Goal: Task Accomplishment & Management: Use online tool/utility

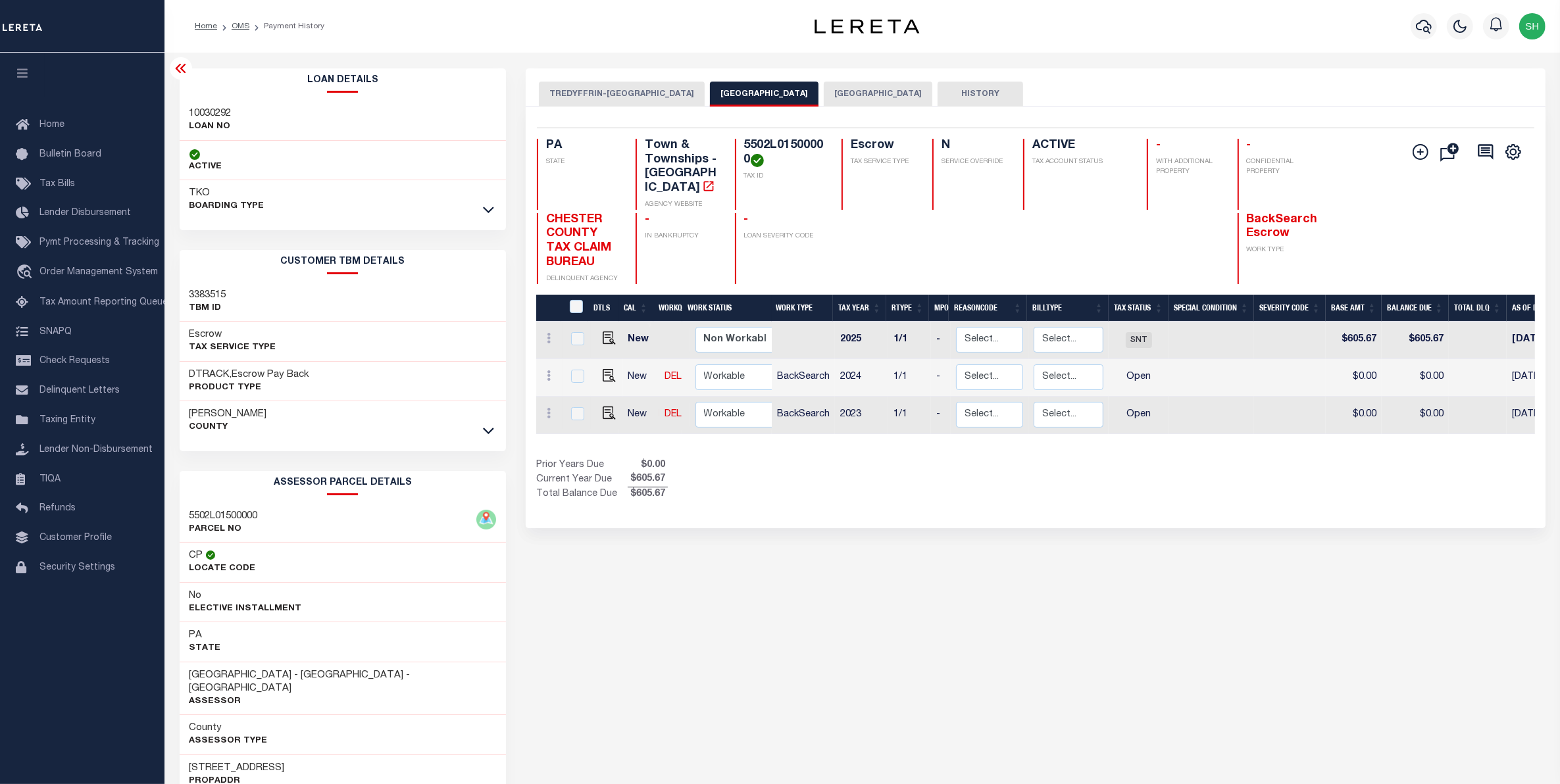
click at [831, 638] on div "TREDYFFRIN-EASTOWN SCHOOL DISTRICT EASTTOWN TOWNSHIP CHESTER COUNTY HISTORY 3 1" at bounding box center [1035, 725] width 1039 height 1313
click at [894, 689] on div "TREDYFFRIN-EASTOWN SCHOOL DISTRICT EASTTOWN TOWNSHIP CHESTER COUNTY HISTORY 3 1" at bounding box center [1035, 725] width 1039 height 1313
click at [898, 736] on div "TREDYFFRIN-EASTOWN SCHOOL DISTRICT EASTTOWN TOWNSHIP CHESTER COUNTY HISTORY 3 1" at bounding box center [1035, 725] width 1039 height 1313
click at [1359, 659] on div "TREDYFFRIN-EASTOWN SCHOOL DISTRICT EASTTOWN TOWNSHIP CHESTER COUNTY HISTORY 3 1" at bounding box center [1035, 725] width 1039 height 1313
click at [1362, 656] on div "TREDYFFRIN-EASTOWN SCHOOL DISTRICT EASTTOWN TOWNSHIP CHESTER COUNTY HISTORY 3 1" at bounding box center [1035, 725] width 1039 height 1313
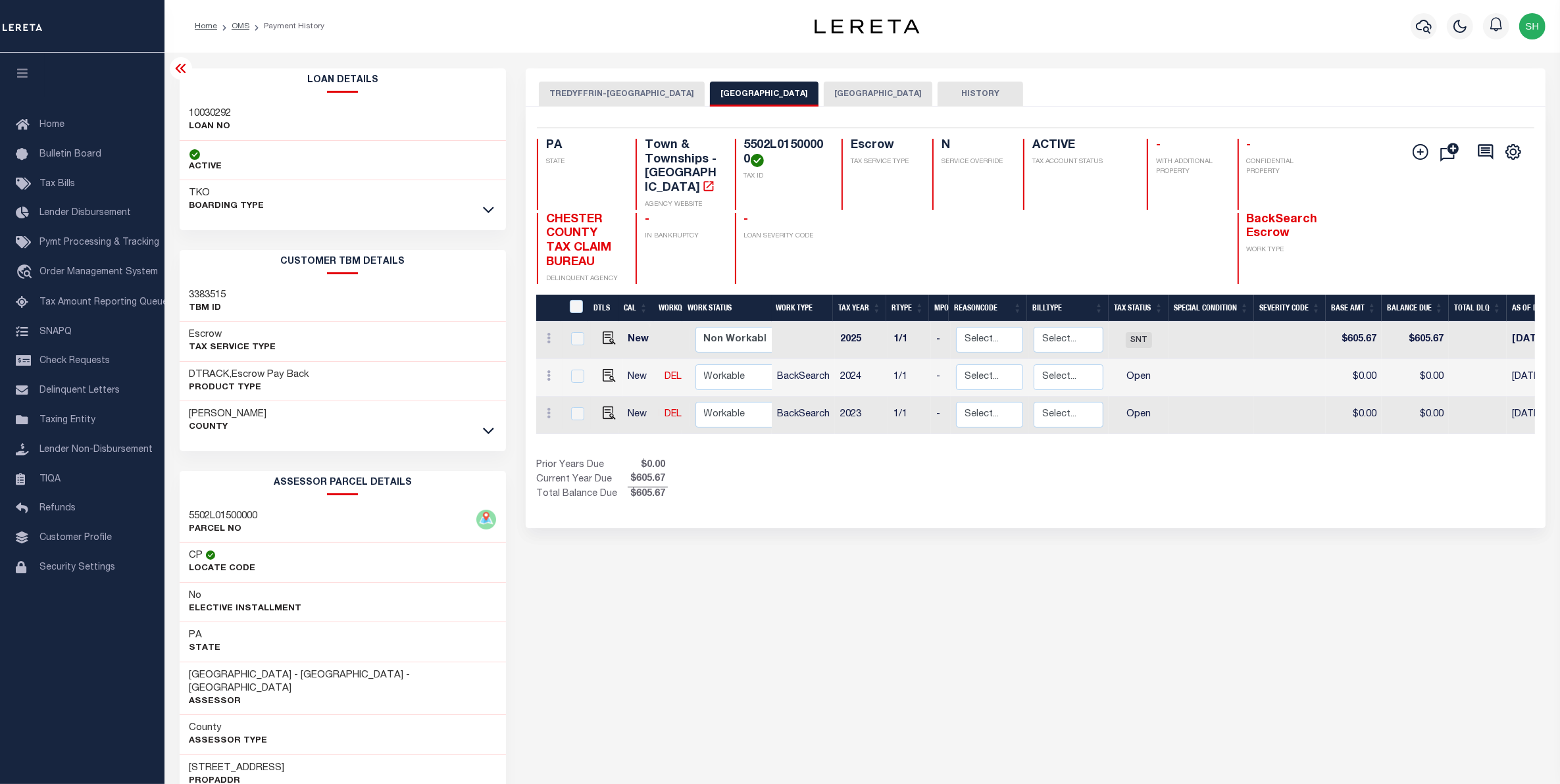
click at [1362, 656] on div "TREDYFFRIN-EASTOWN SCHOOL DISTRICT EASTTOWN TOWNSHIP CHESTER COUNTY HISTORY 3 1" at bounding box center [1035, 725] width 1039 height 1313
click at [1189, 610] on div "TREDYFFRIN-EASTOWN SCHOOL DISTRICT EASTTOWN TOWNSHIP CHESTER COUNTY HISTORY 3 1" at bounding box center [1035, 725] width 1039 height 1313
click at [678, 577] on div "TREDYFFRIN-EASTOWN SCHOOL DISTRICT EASTTOWN TOWNSHIP CHESTER COUNTY HISTORY 3 1" at bounding box center [1035, 725] width 1039 height 1313
click at [727, 755] on div "TREDYFFRIN-EASTOWN SCHOOL DISTRICT EASTTOWN TOWNSHIP CHESTER COUNTY HISTORY 3 1" at bounding box center [1035, 725] width 1039 height 1313
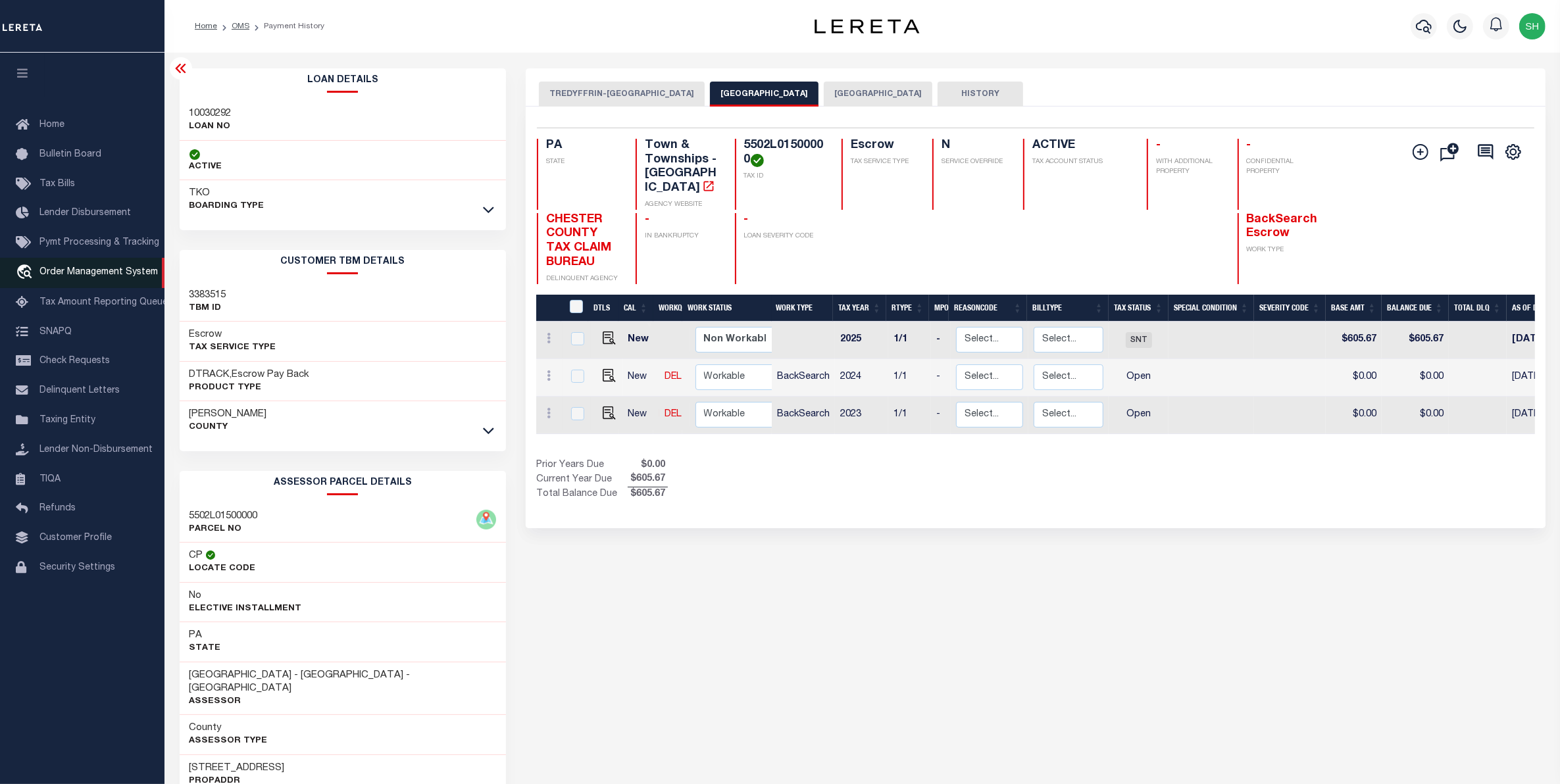
click at [83, 268] on link "travel_explore Order Management System" at bounding box center [82, 273] width 165 height 30
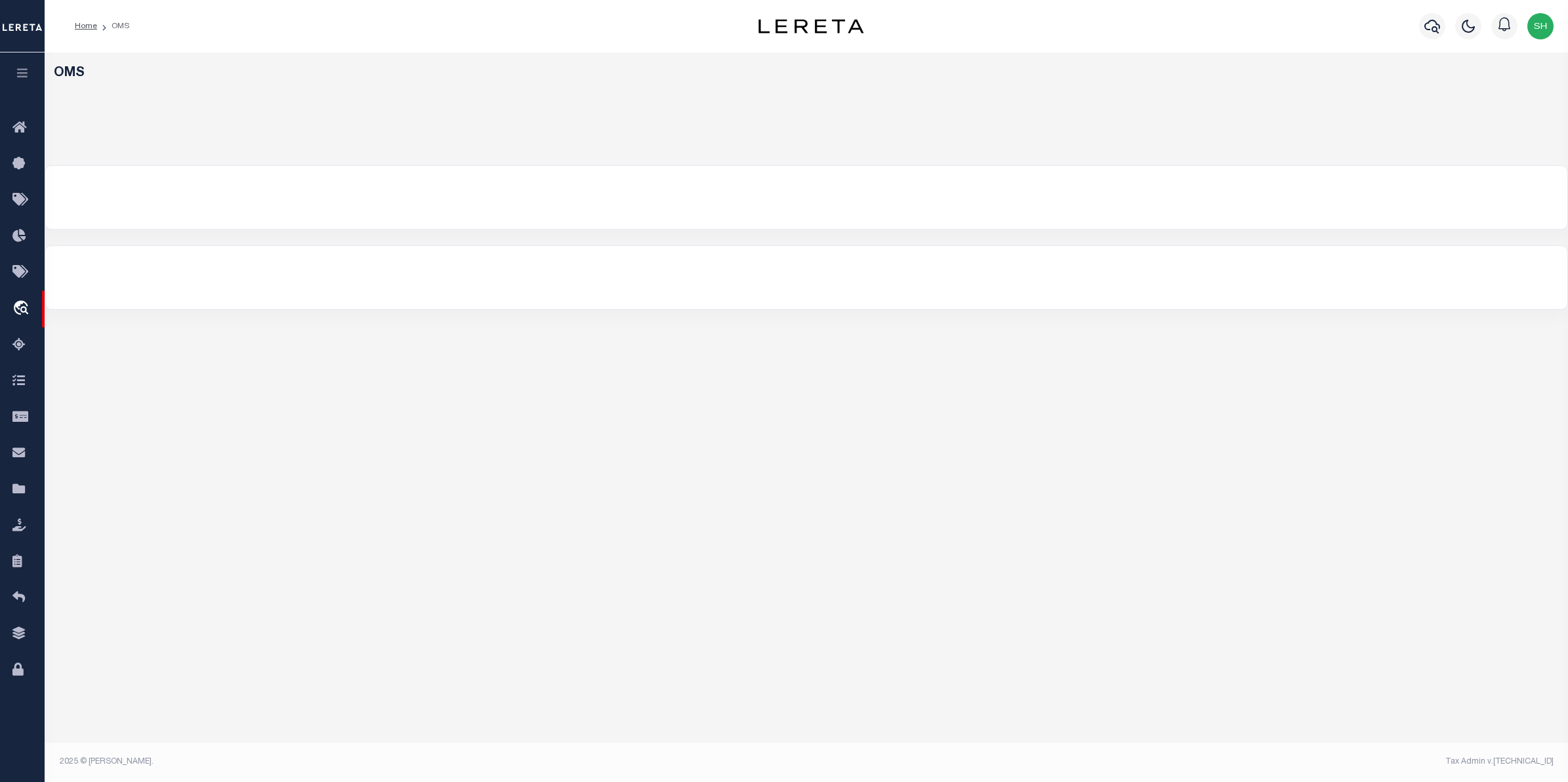
select select "200"
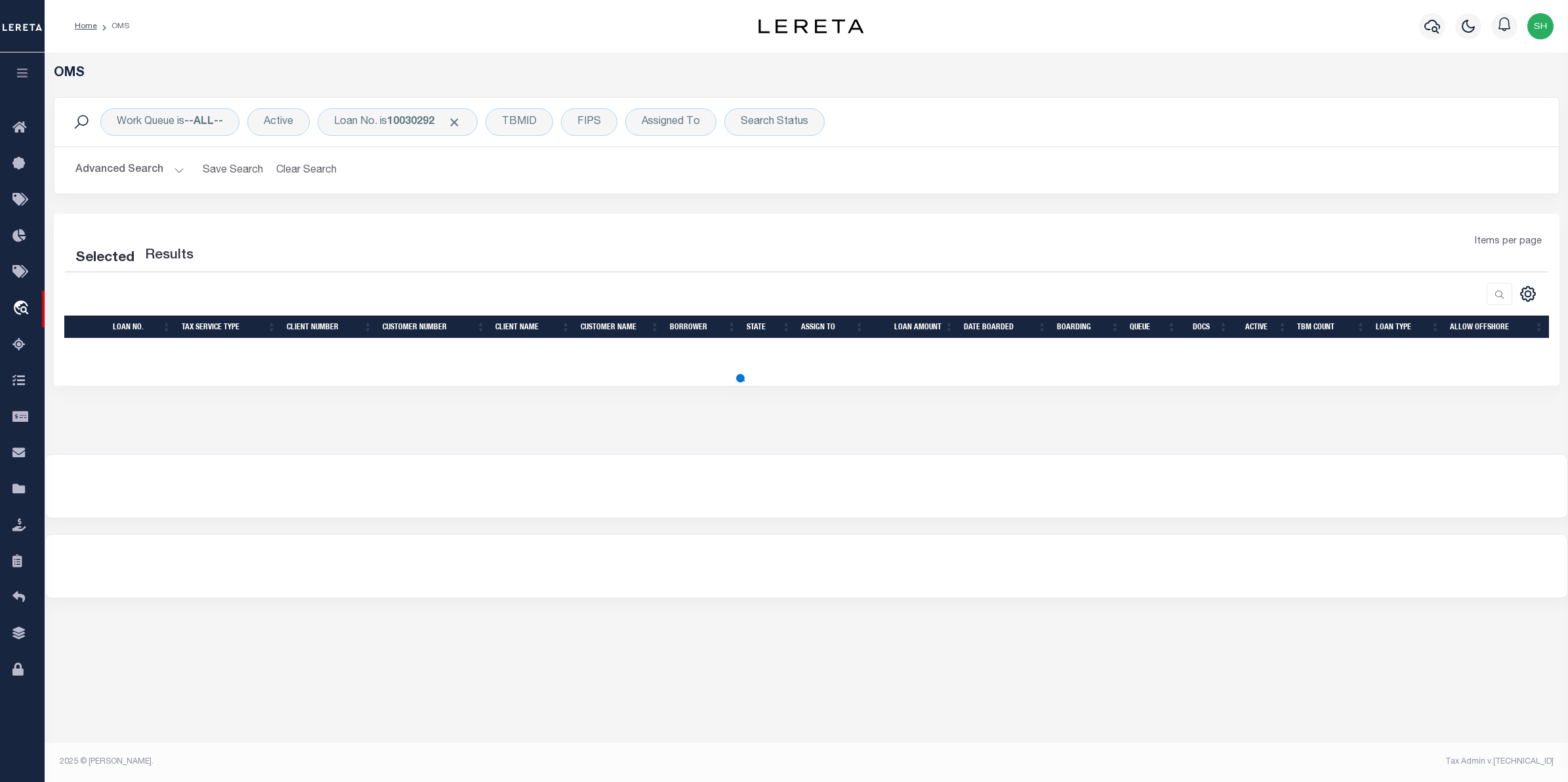
select select "200"
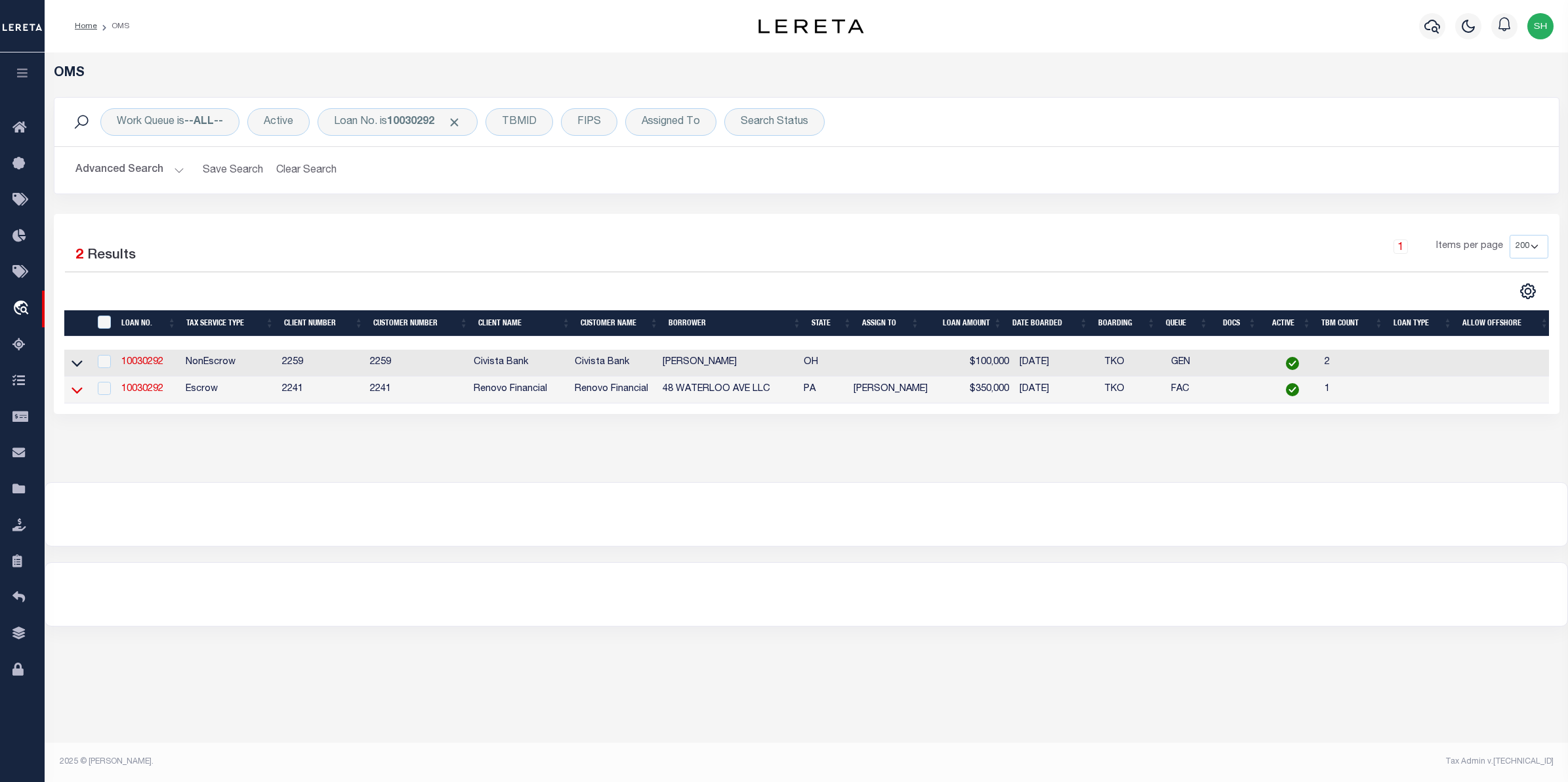
click at [80, 390] on icon at bounding box center [77, 390] width 11 height 14
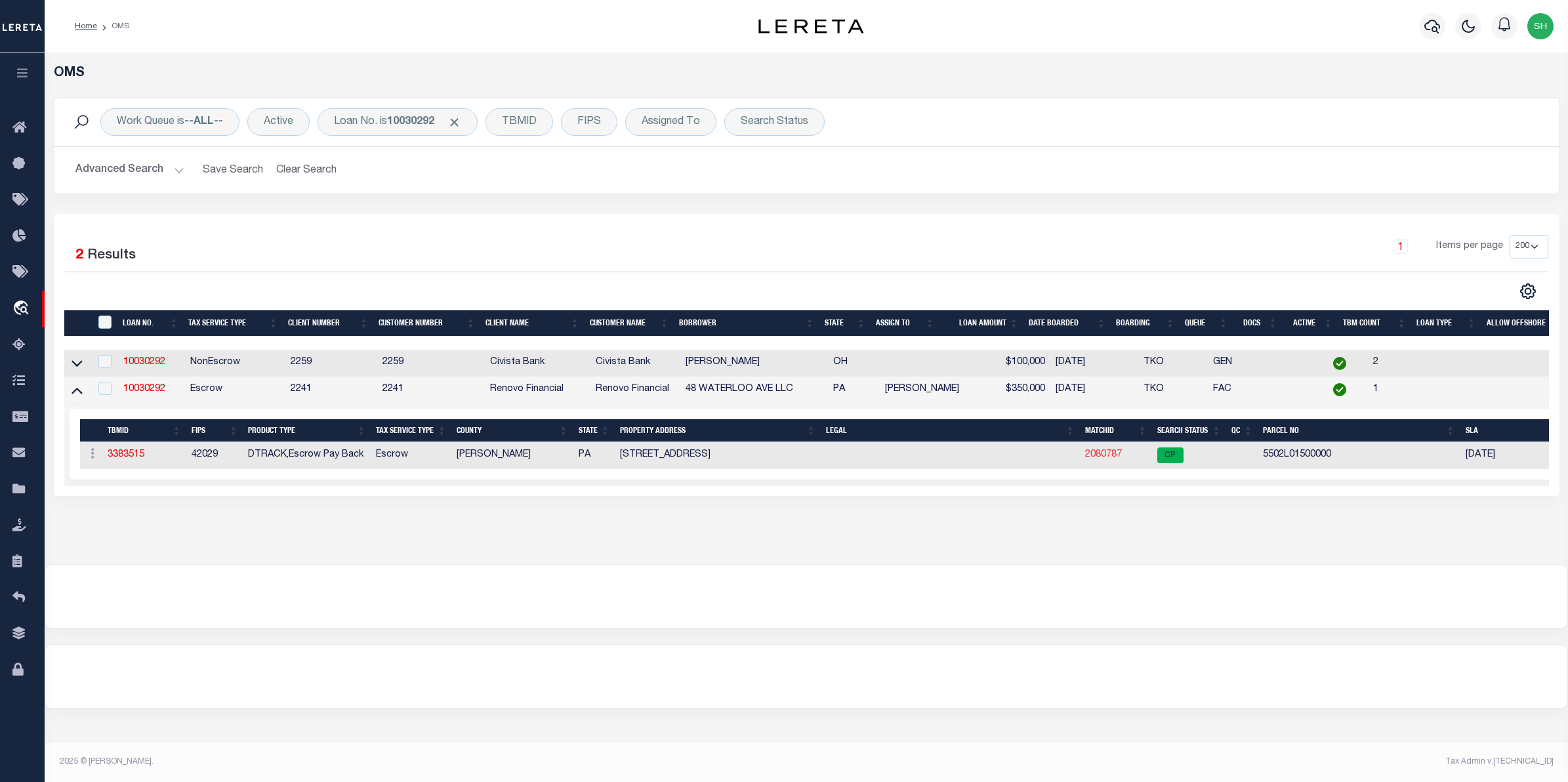
click at [1096, 454] on link "2080787" at bounding box center [1104, 454] width 37 height 9
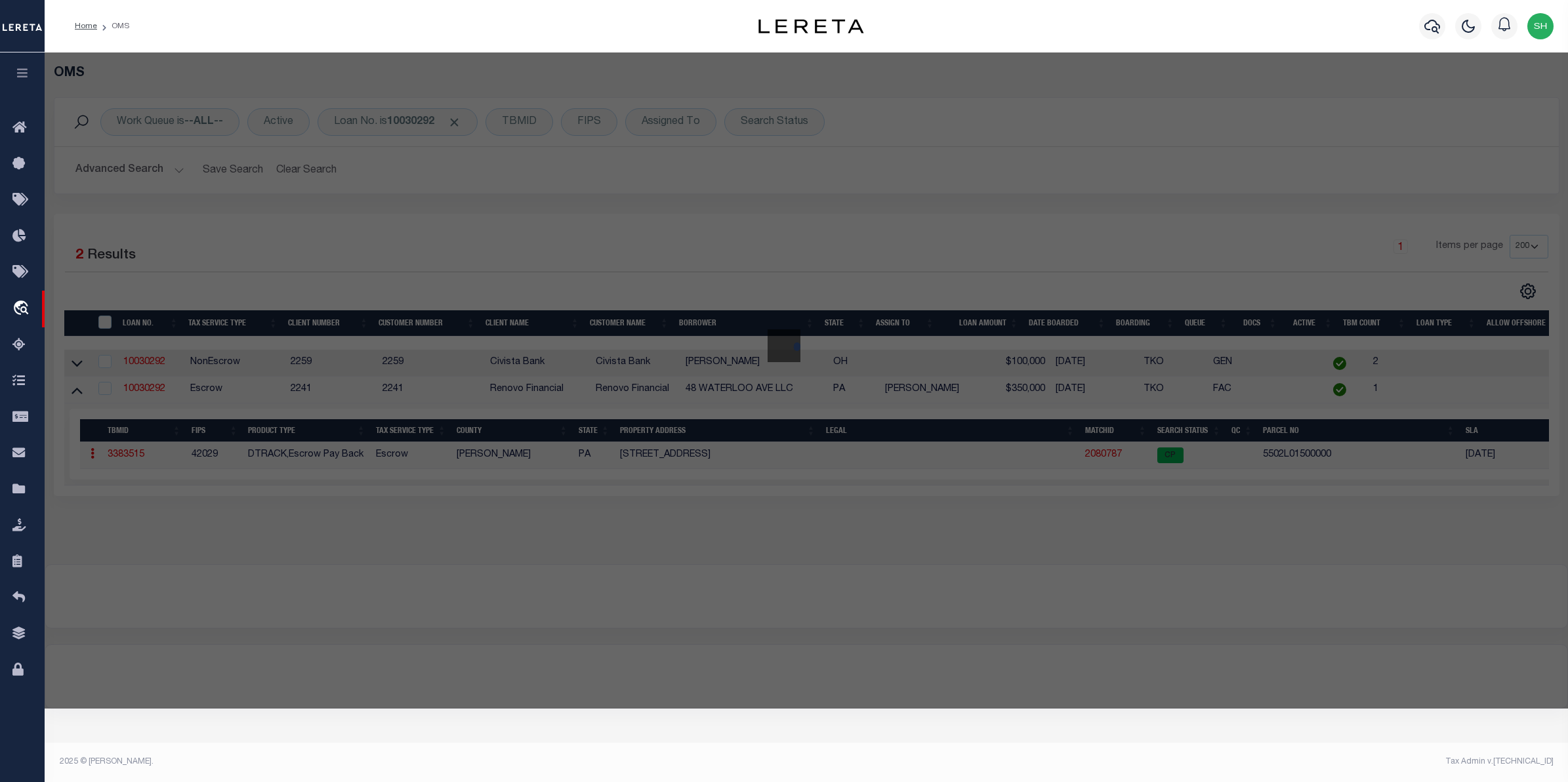
checkbox input "false"
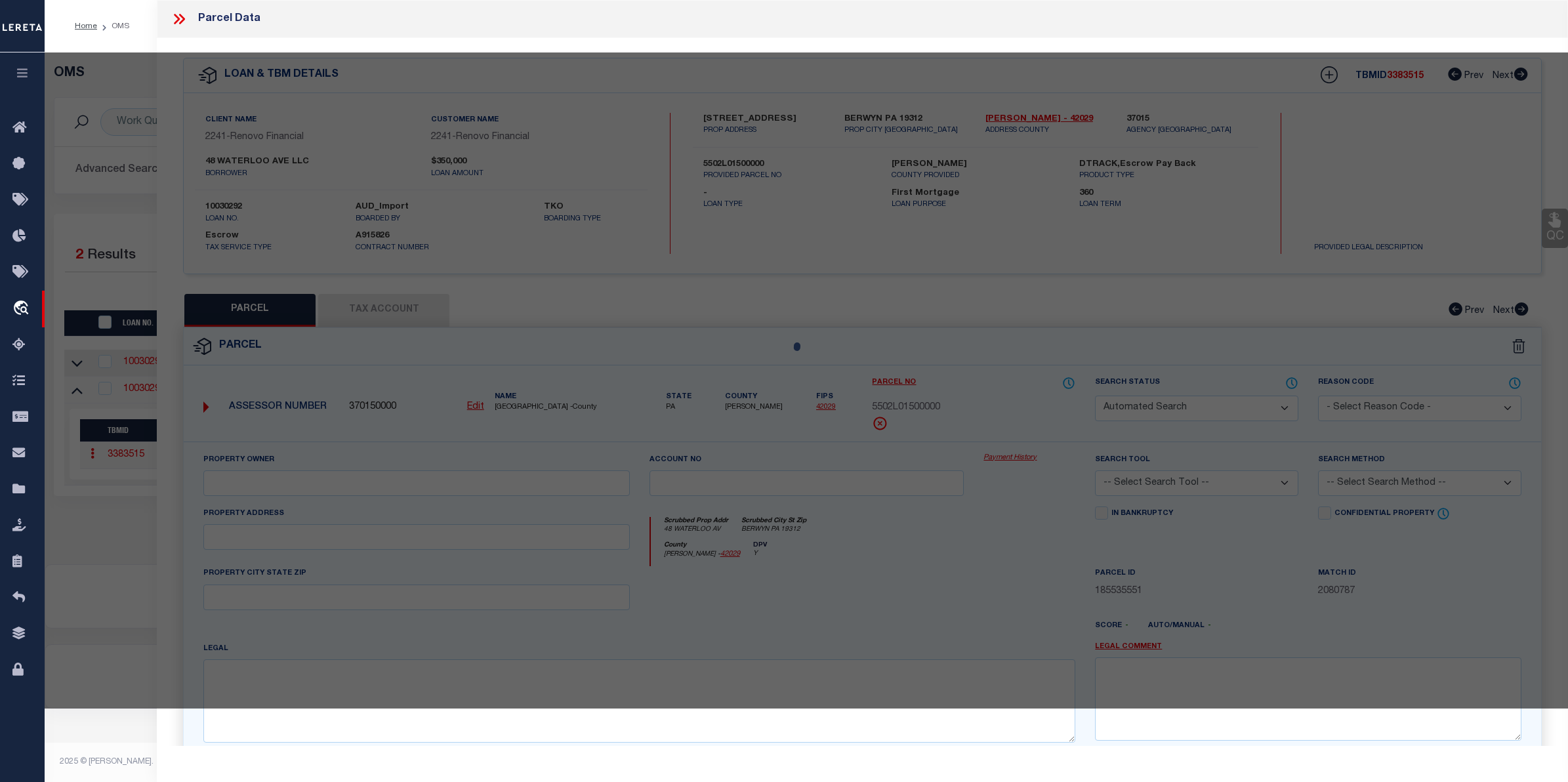
select select "CP"
type input "48 WATERLOO AVE LLC"
select select
type input "48 WATERLOO AV"
type input "BERWYN PA 19312"
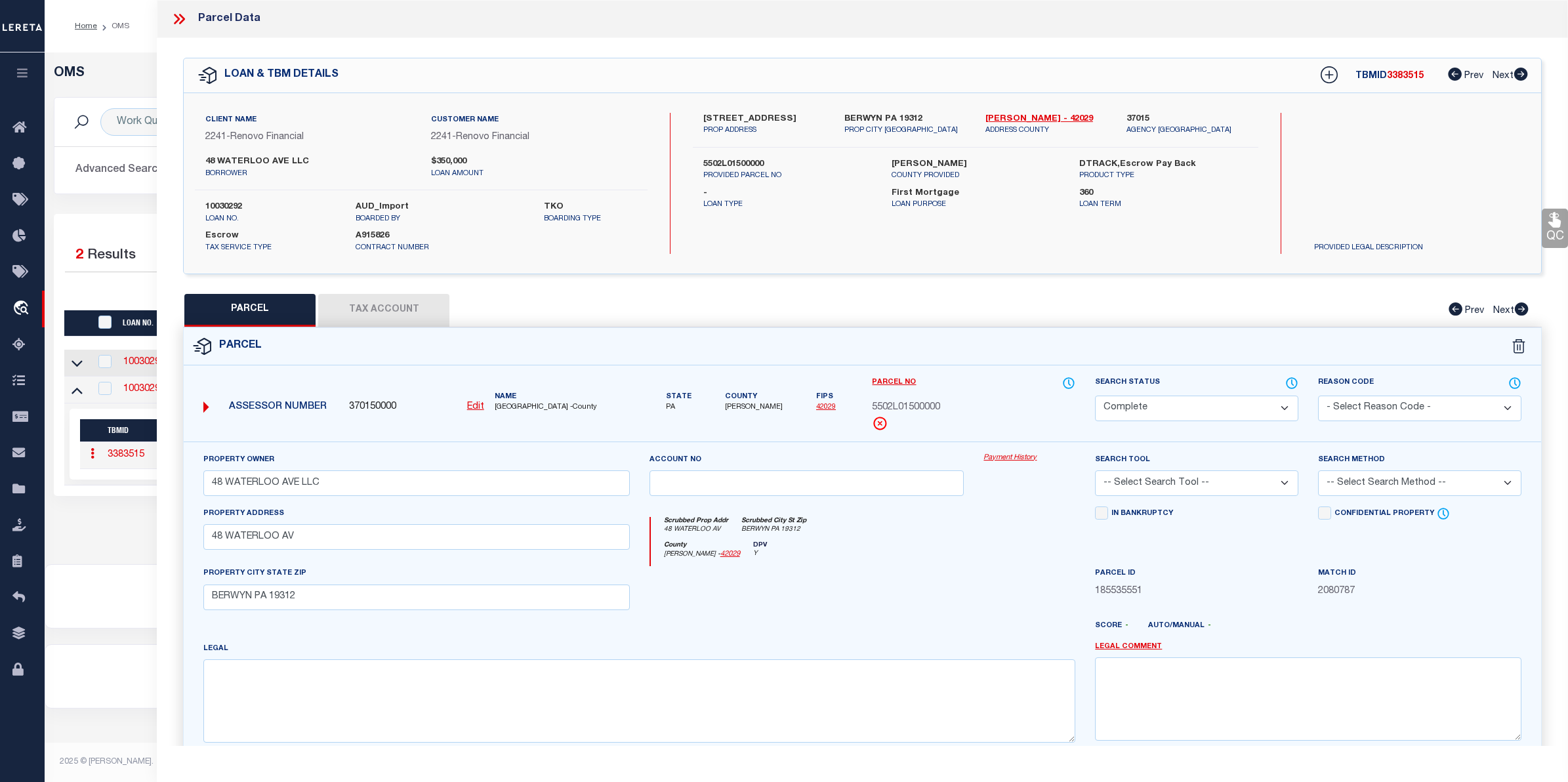
click at [1014, 457] on link "Payment History" at bounding box center [1029, 458] width 92 height 11
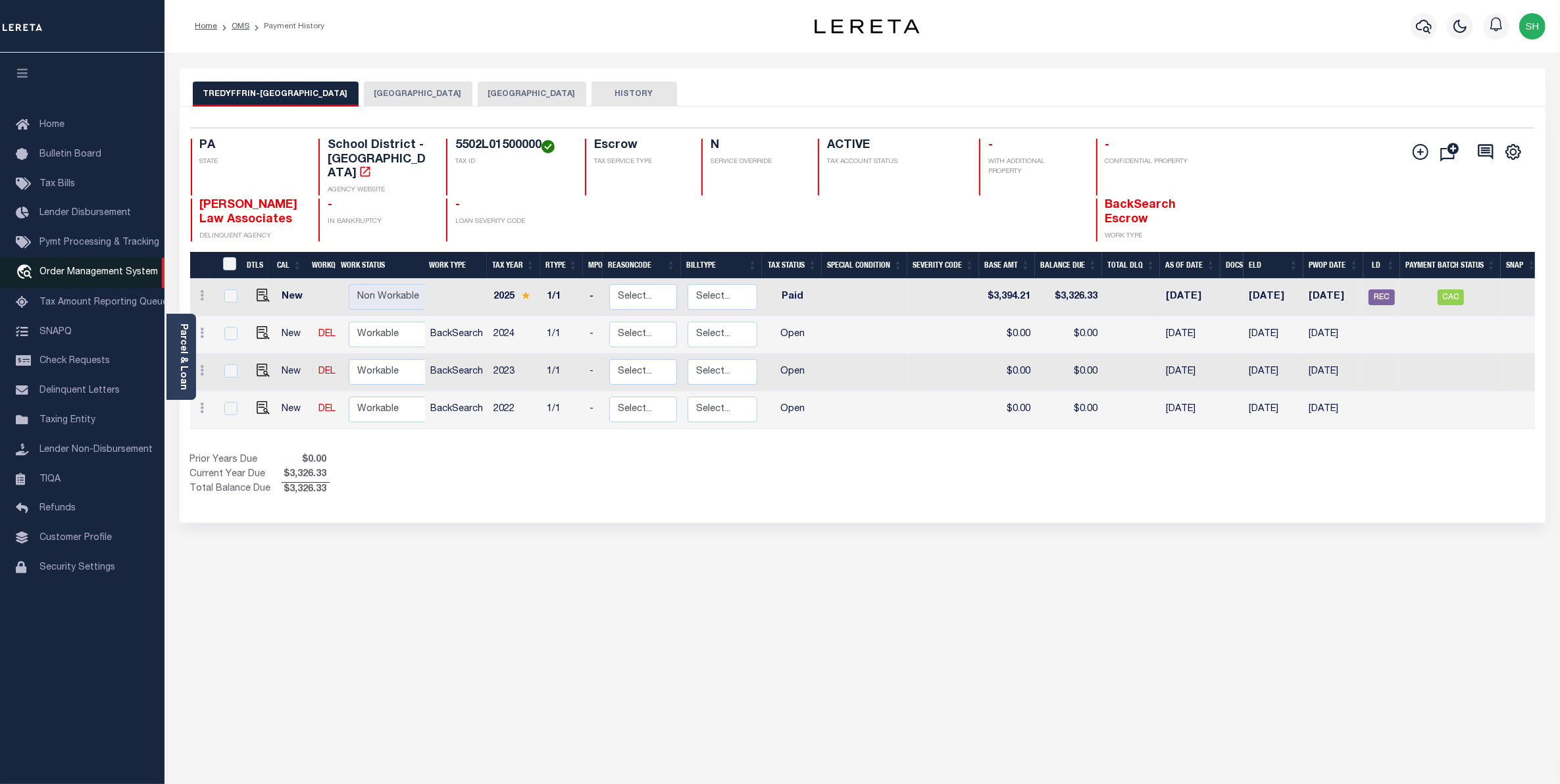
click at [69, 277] on span "Order Management System" at bounding box center [98, 272] width 118 height 9
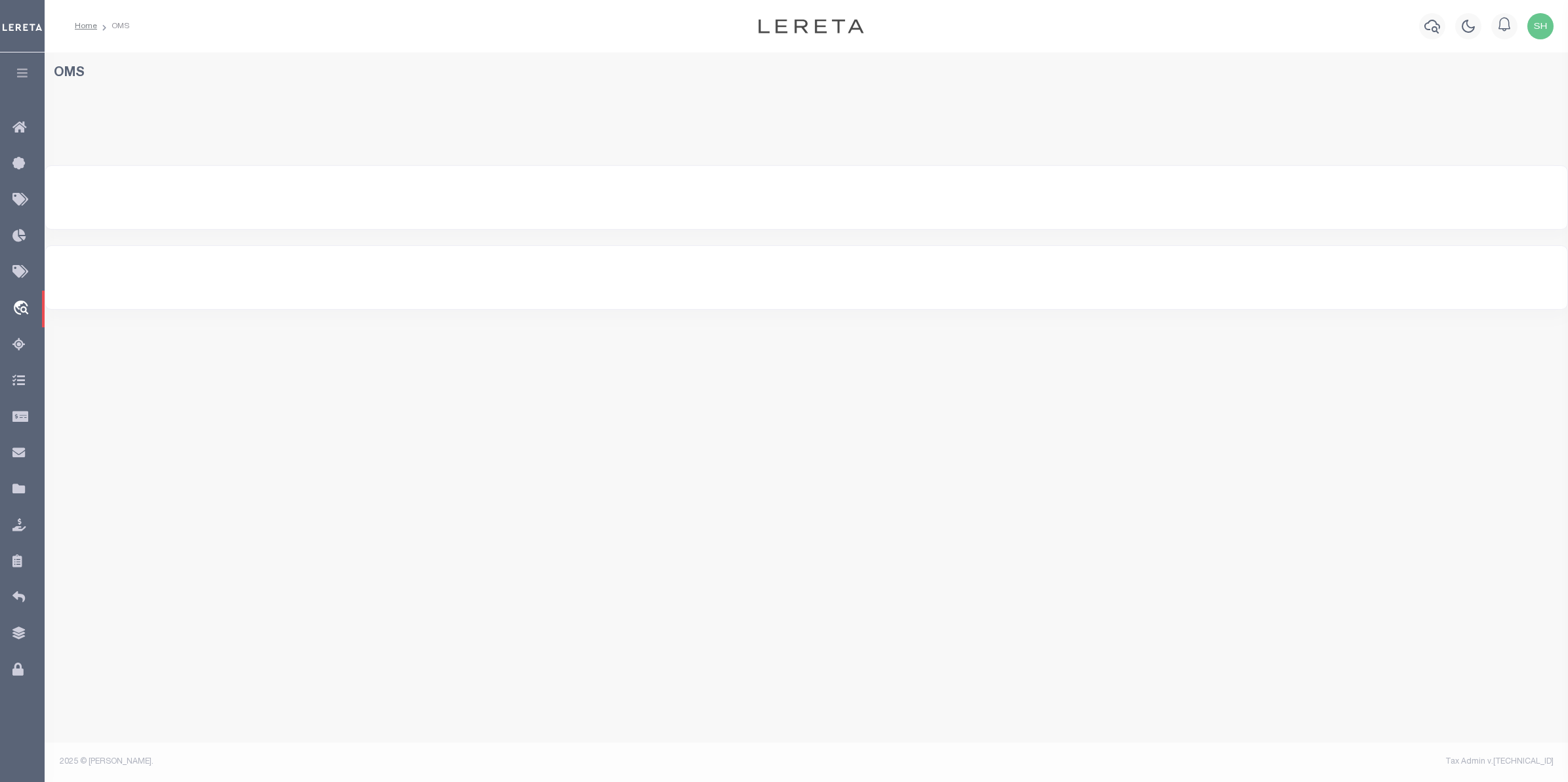
select select "200"
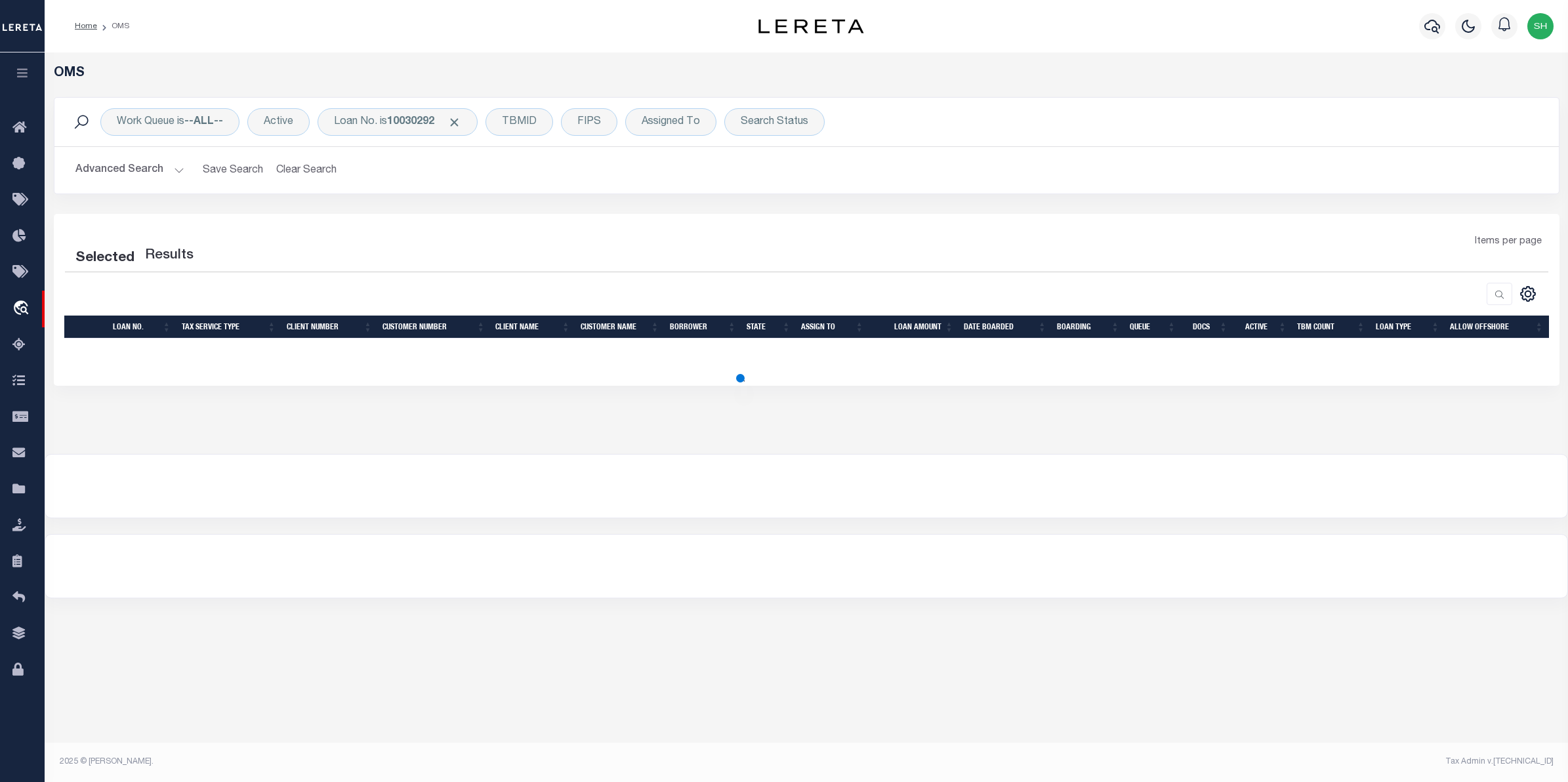
select select "200"
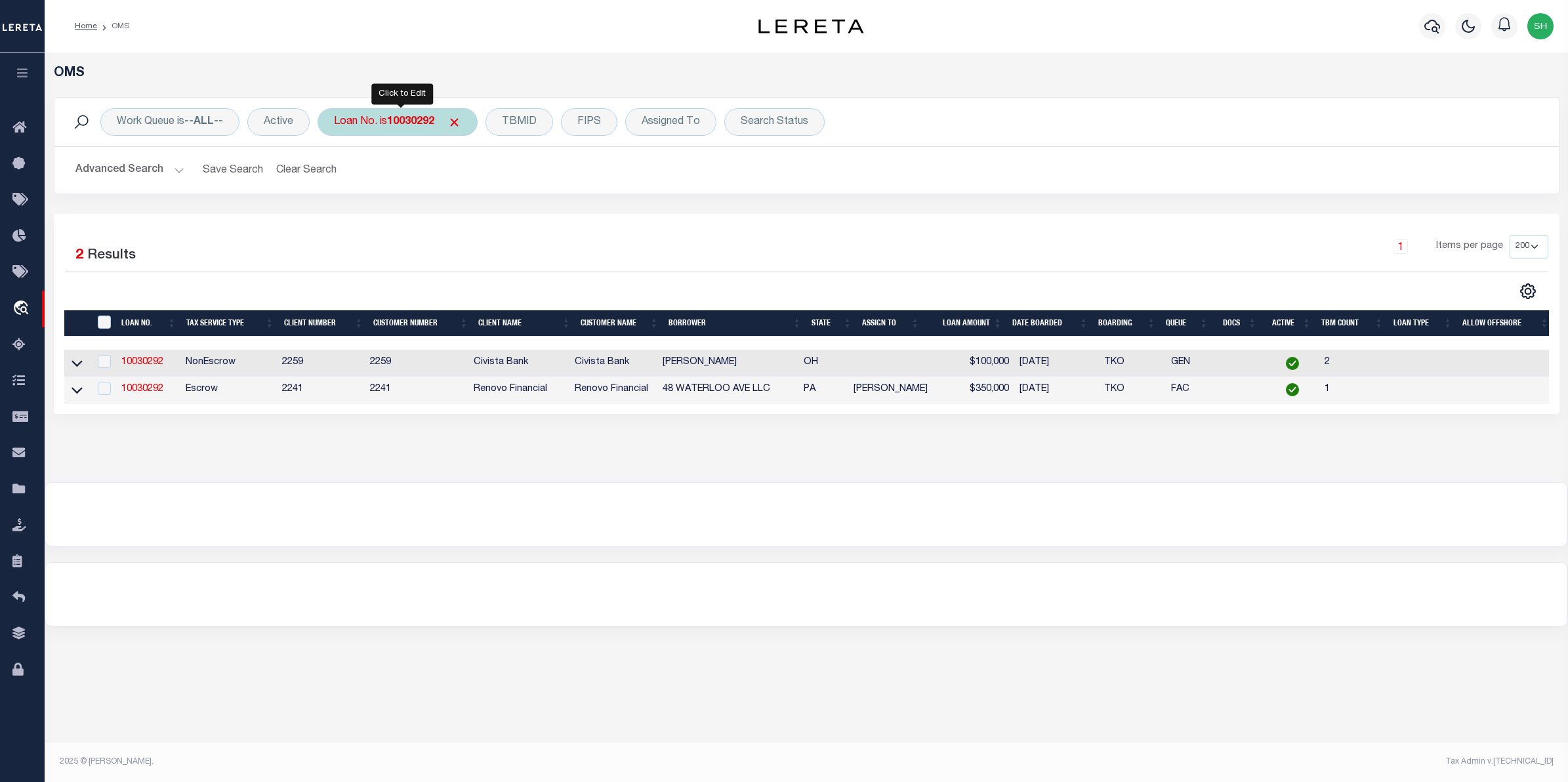
click at [431, 129] on div "Loan No. is 10030292" at bounding box center [397, 122] width 160 height 27
type input "150284405"
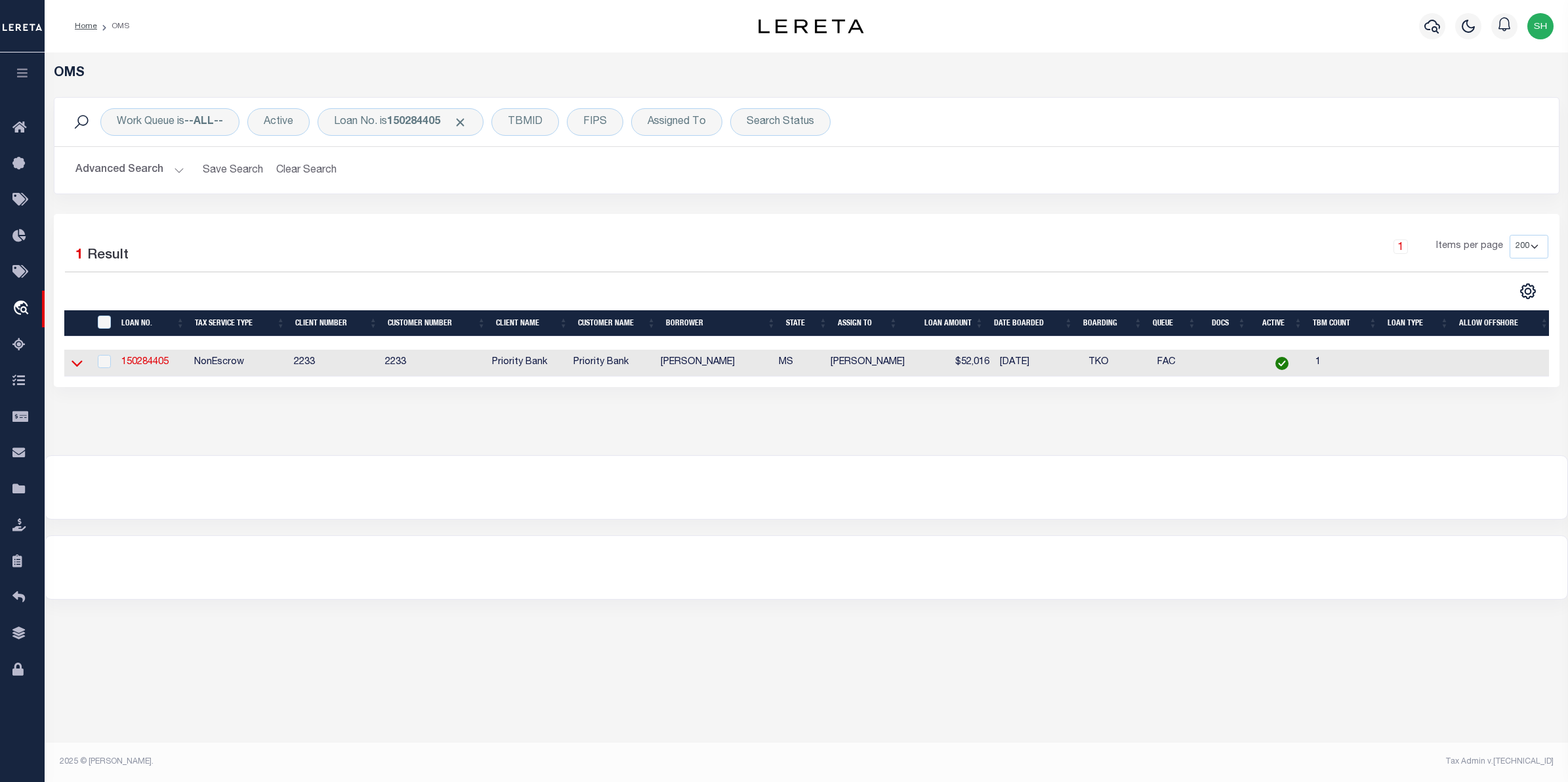
click at [80, 365] on icon at bounding box center [77, 363] width 11 height 14
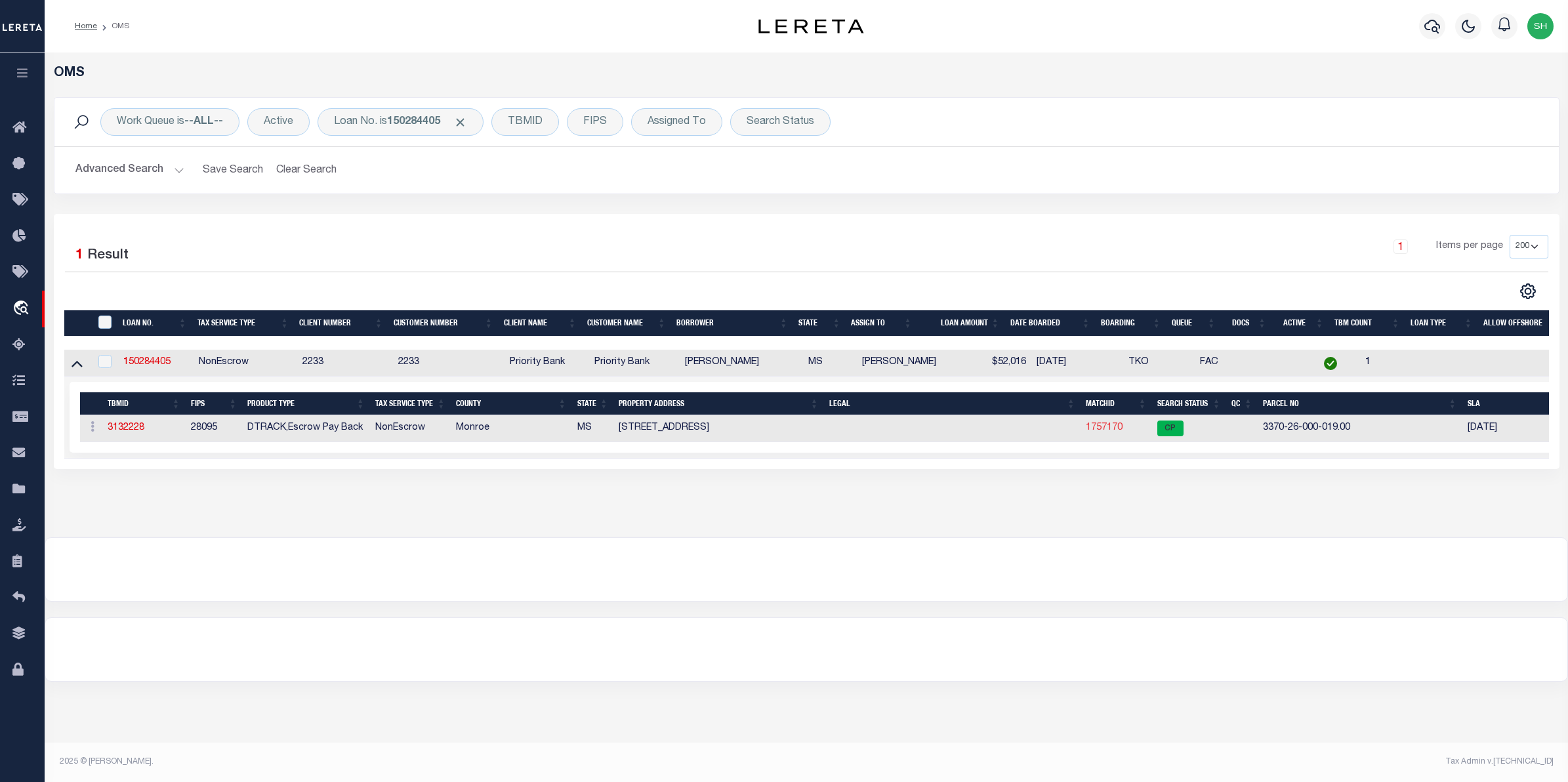
click at [1116, 427] on link "1757170" at bounding box center [1104, 427] width 37 height 9
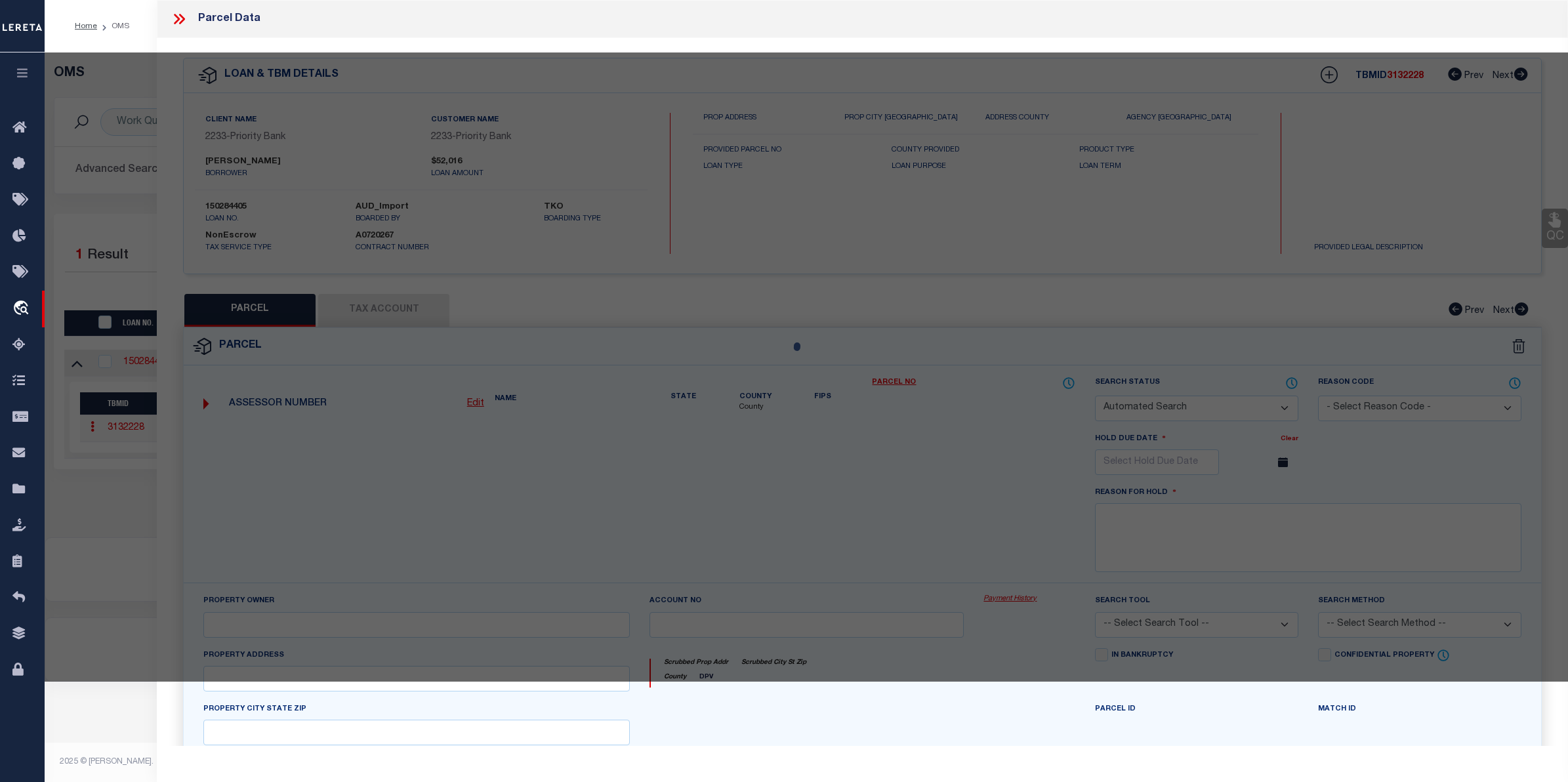
checkbox input "false"
select select "CP"
type input "FIELDS TIMOTHY J"
select select
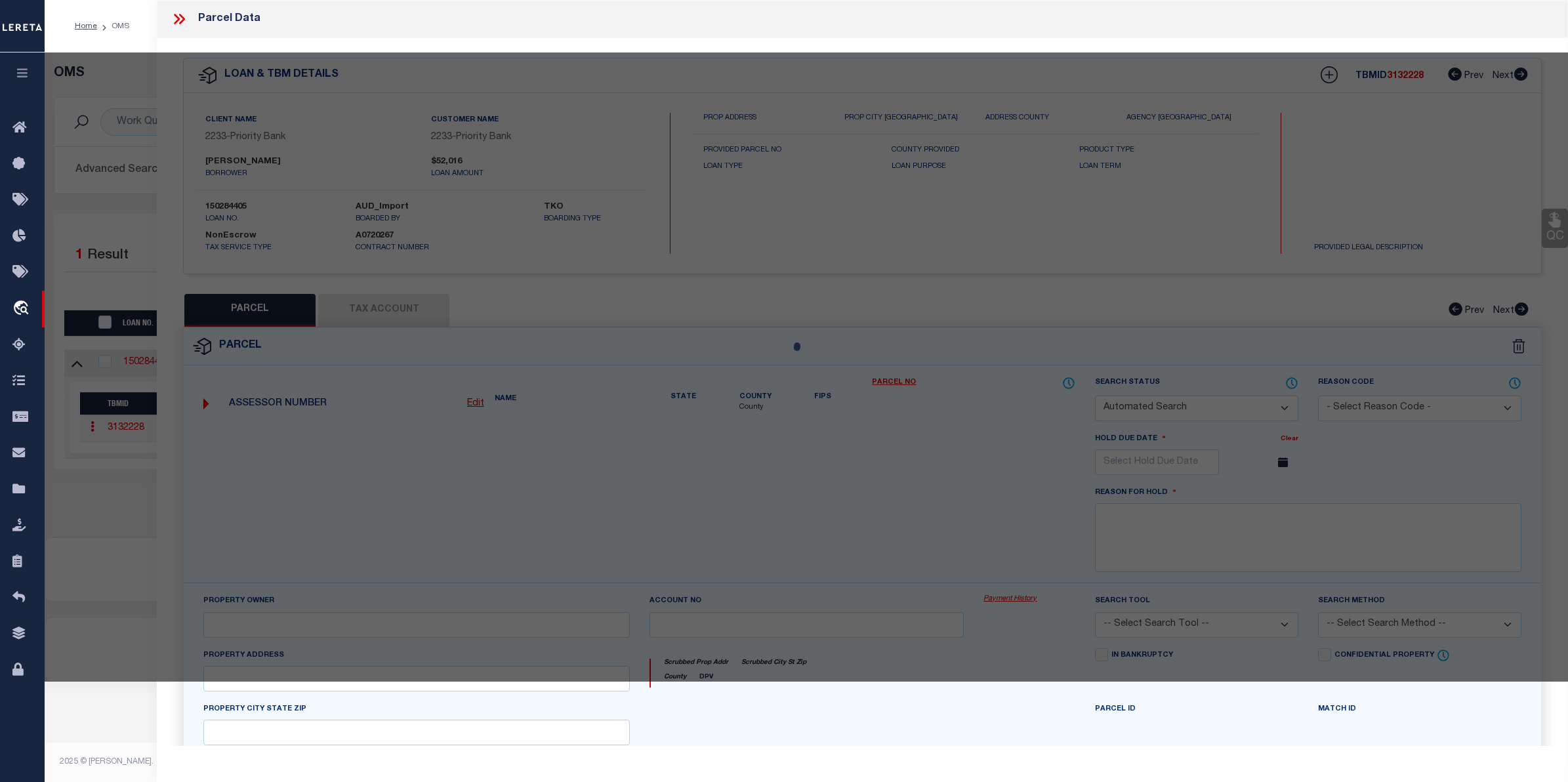
type input "[STREET_ADDRESS]"
checkbox input "false"
type textarea "PT SW1/4 SE1/4 210 X 210 1AC D"
type textarea "Tax ID Special Project"
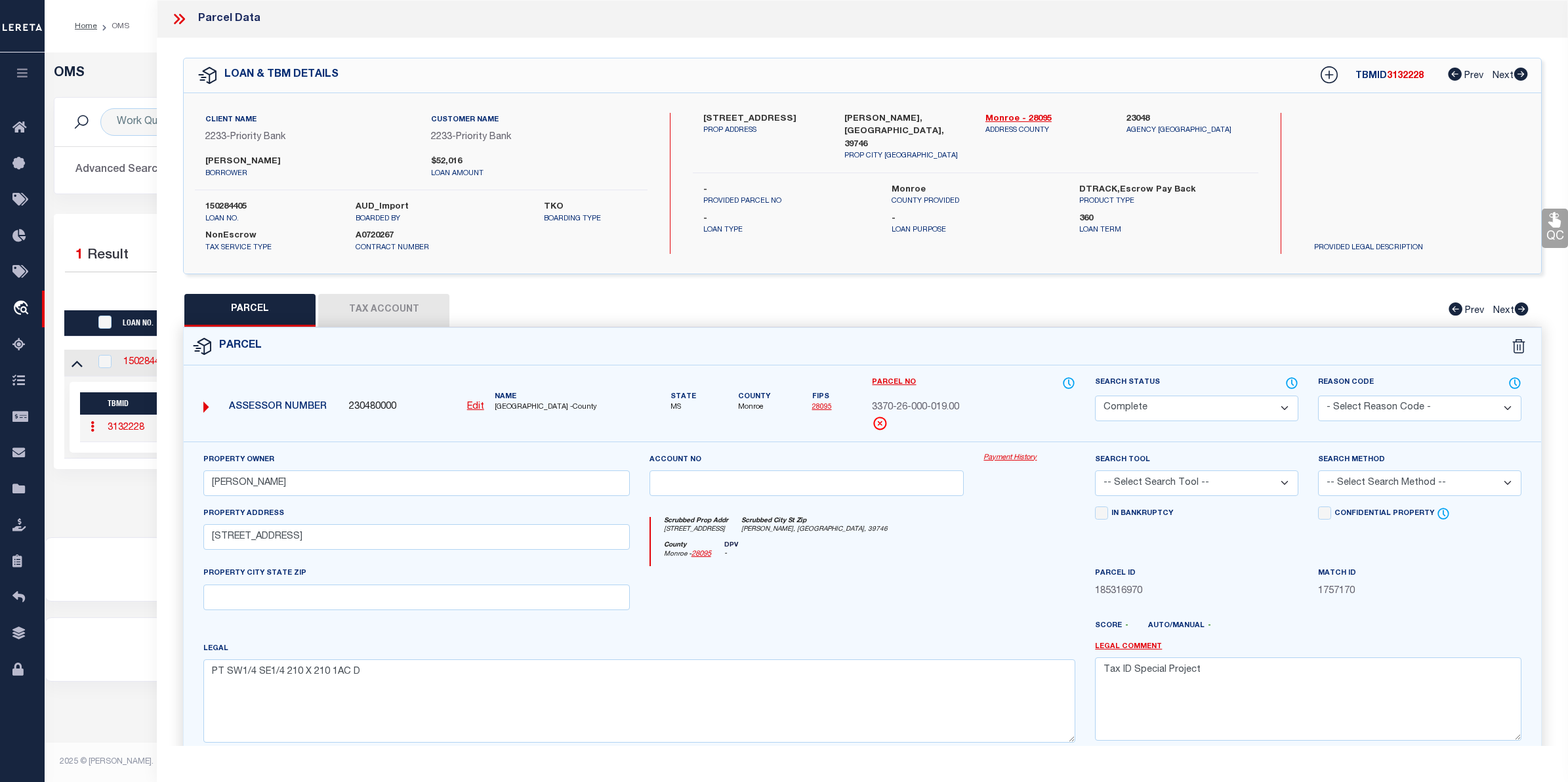
click at [1025, 454] on link "Payment History" at bounding box center [1029, 458] width 92 height 11
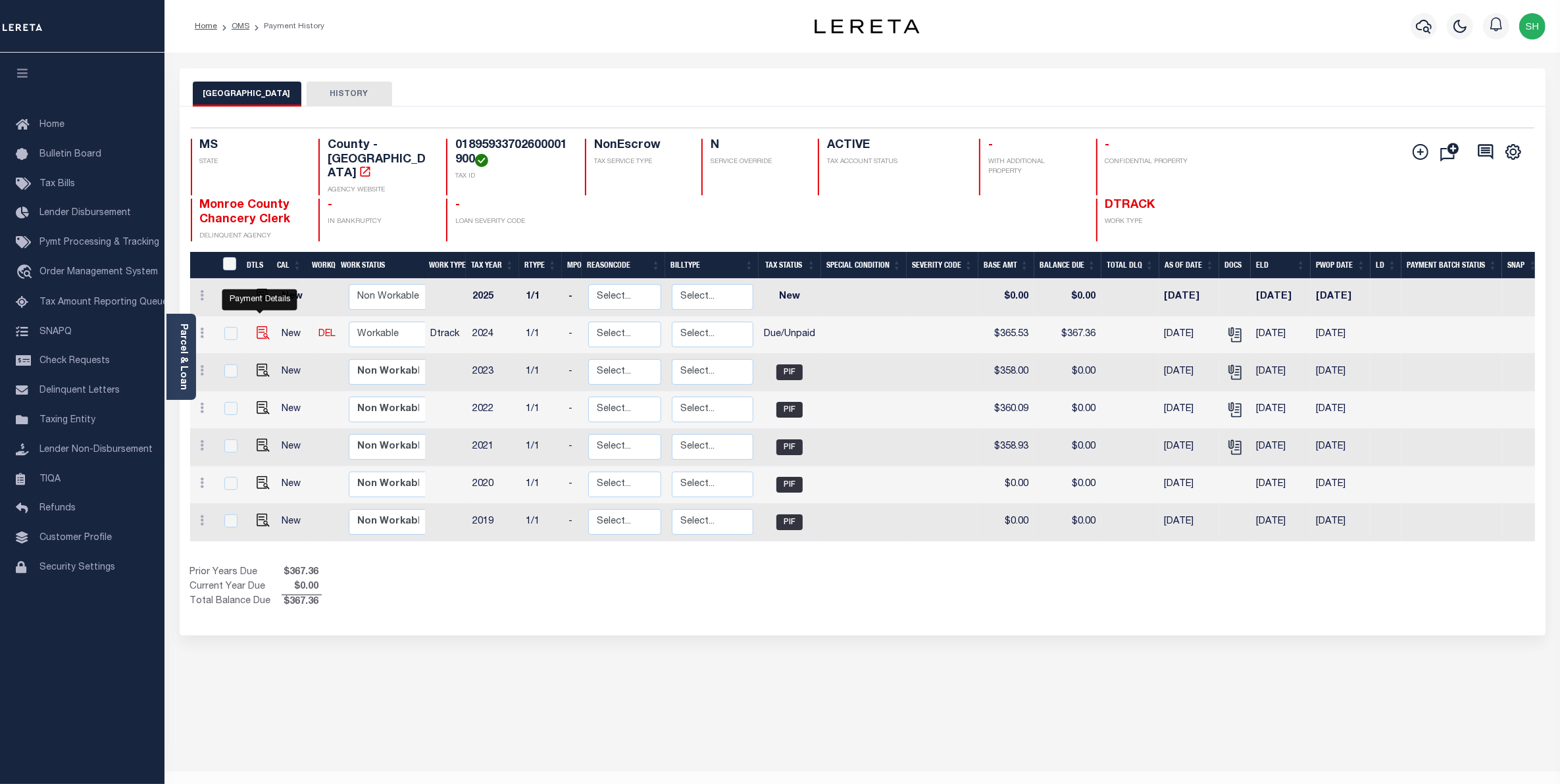
click at [258, 326] on img "" at bounding box center [263, 333] width 13 height 13
checkbox input "true"
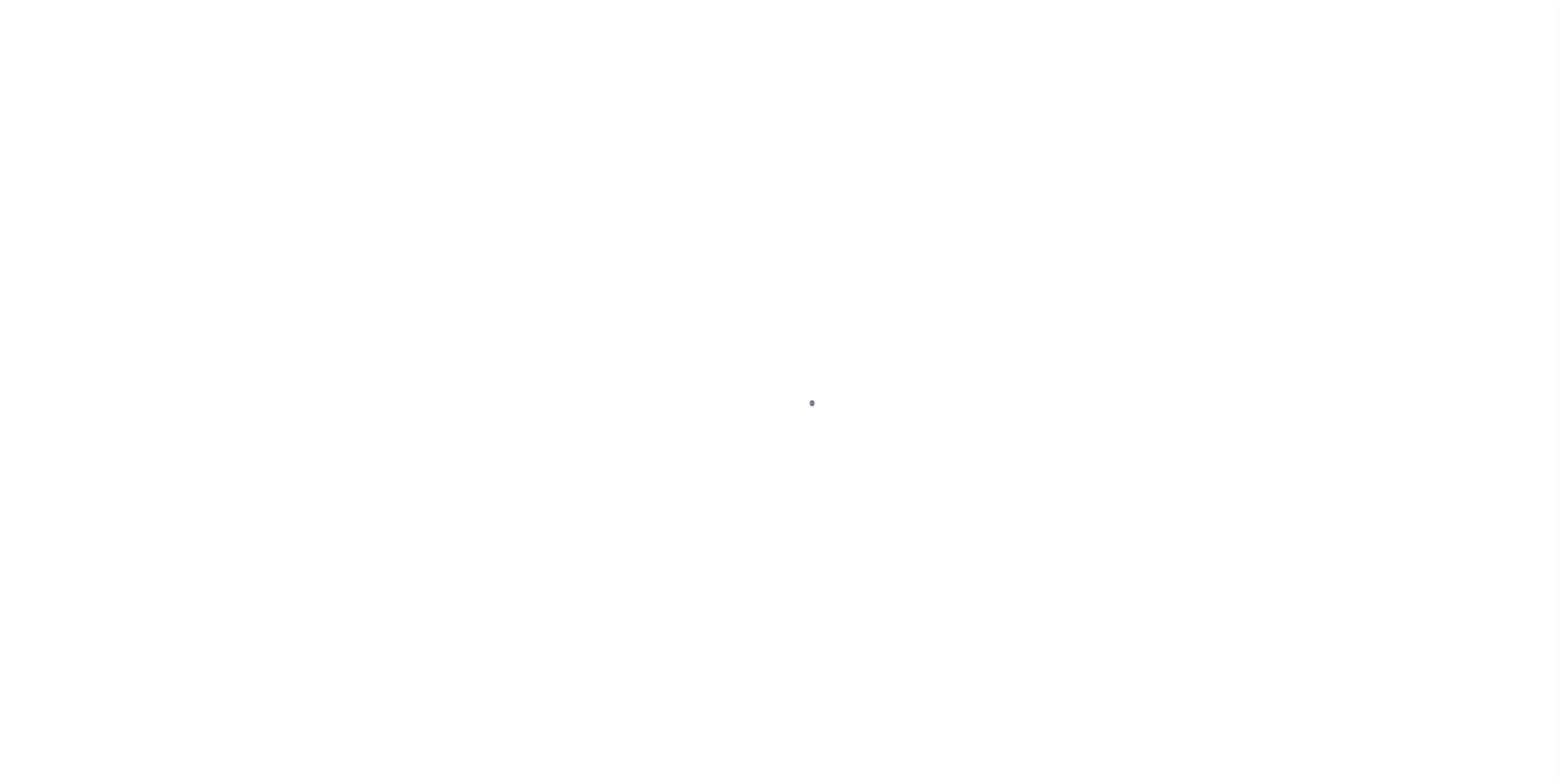
select select "DUE"
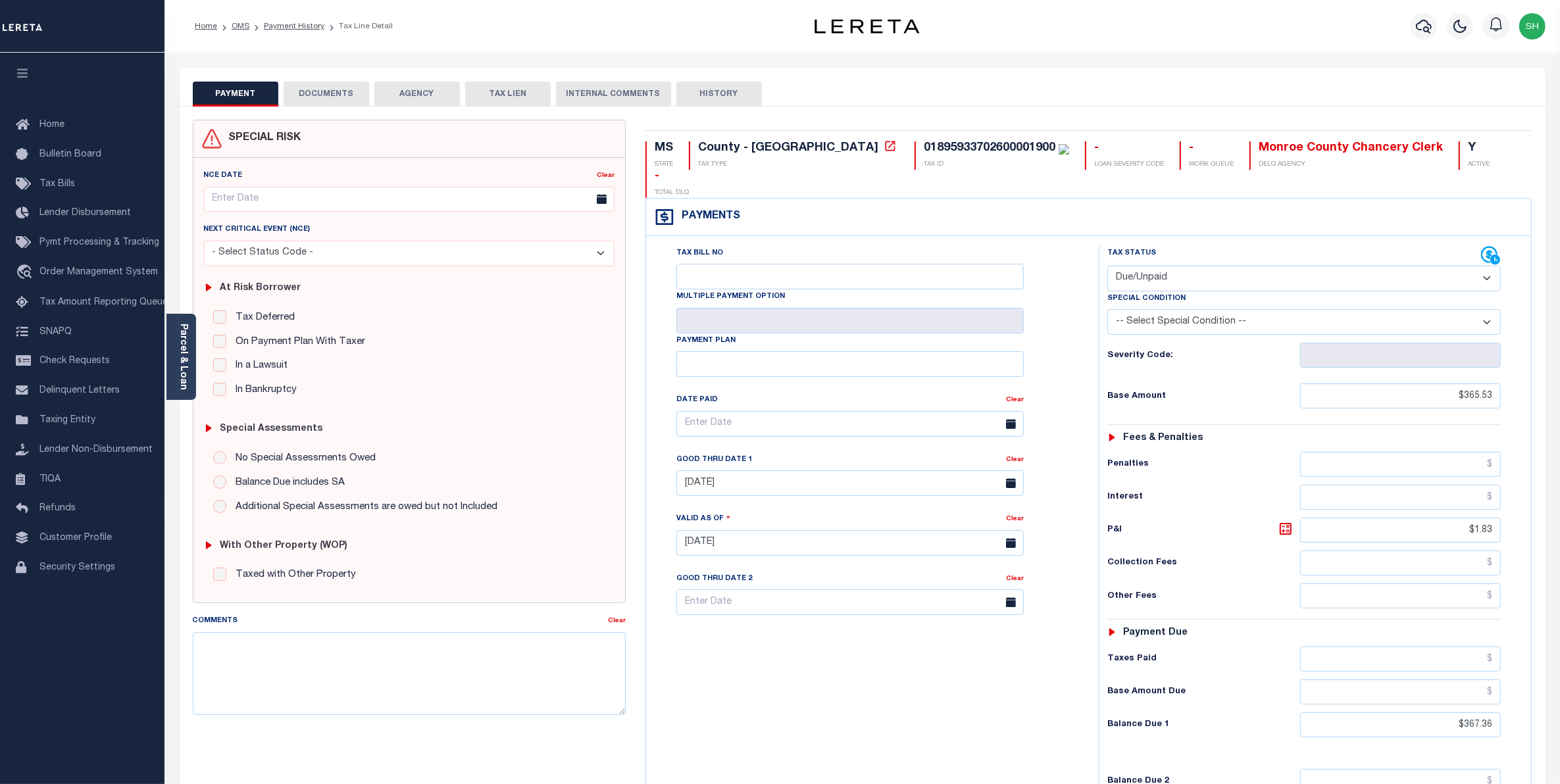
click at [324, 96] on button "DOCUMENTS" at bounding box center [327, 94] width 85 height 25
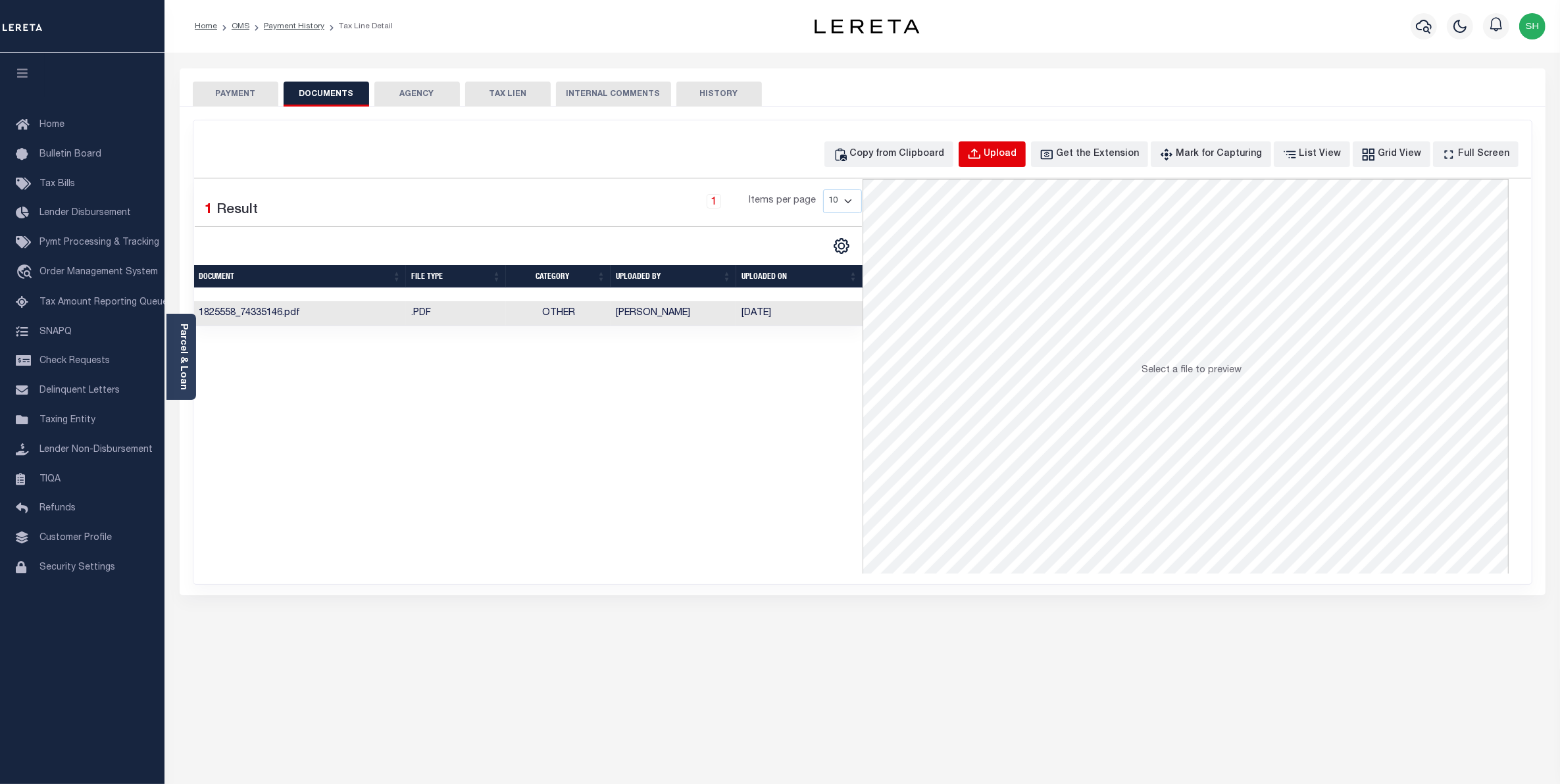
click at [1008, 153] on div "Upload" at bounding box center [1000, 154] width 33 height 15
select select "POP"
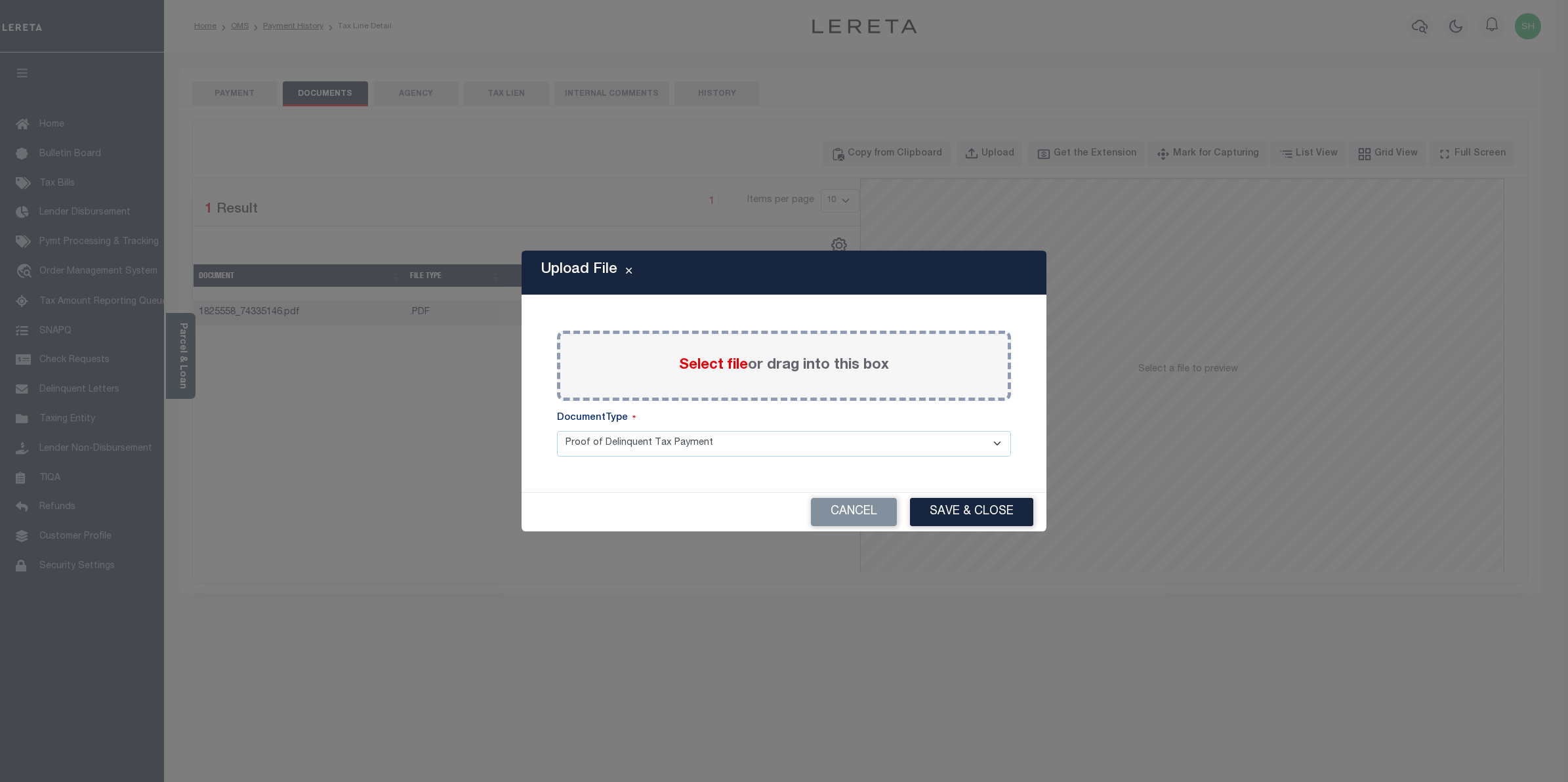
click at [706, 363] on span "Select file" at bounding box center [713, 365] width 69 height 15
click at [0, 0] on input "Select file or drag into this box" at bounding box center [0, 0] width 0 height 0
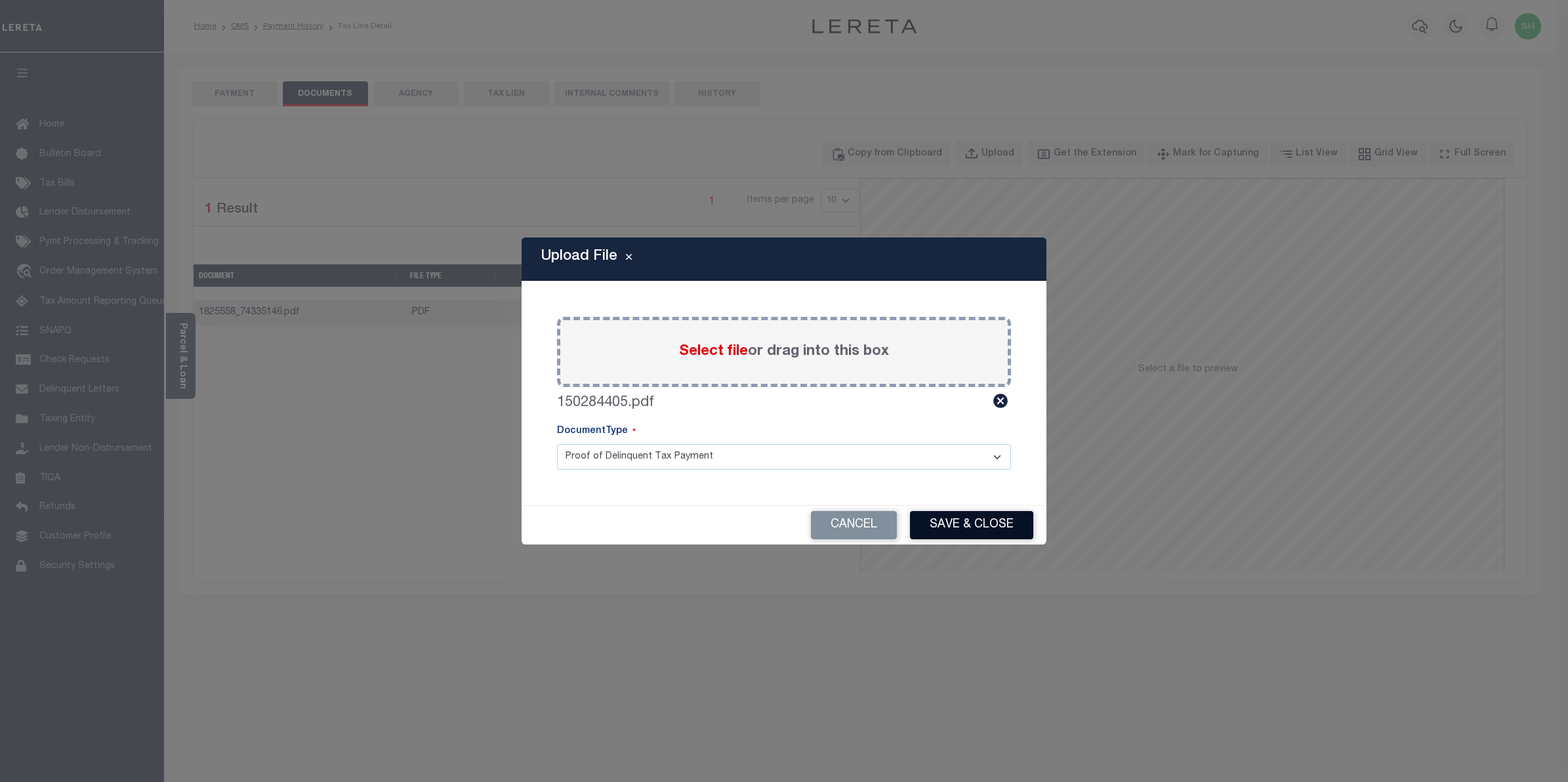
click at [944, 517] on button "Save & Close" at bounding box center [972, 525] width 123 height 28
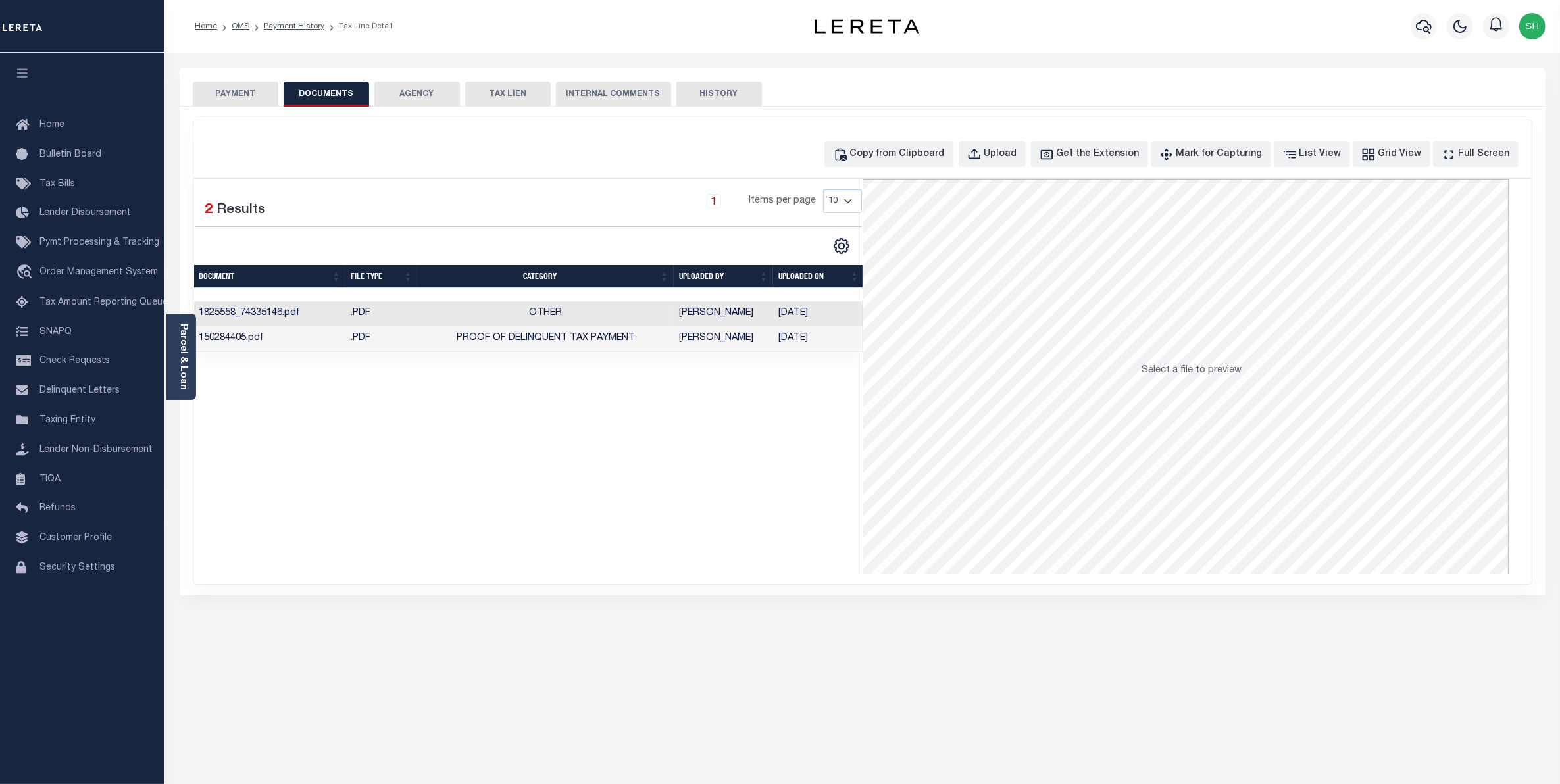
click at [250, 83] on button "PAYMENT" at bounding box center [235, 94] width 85 height 25
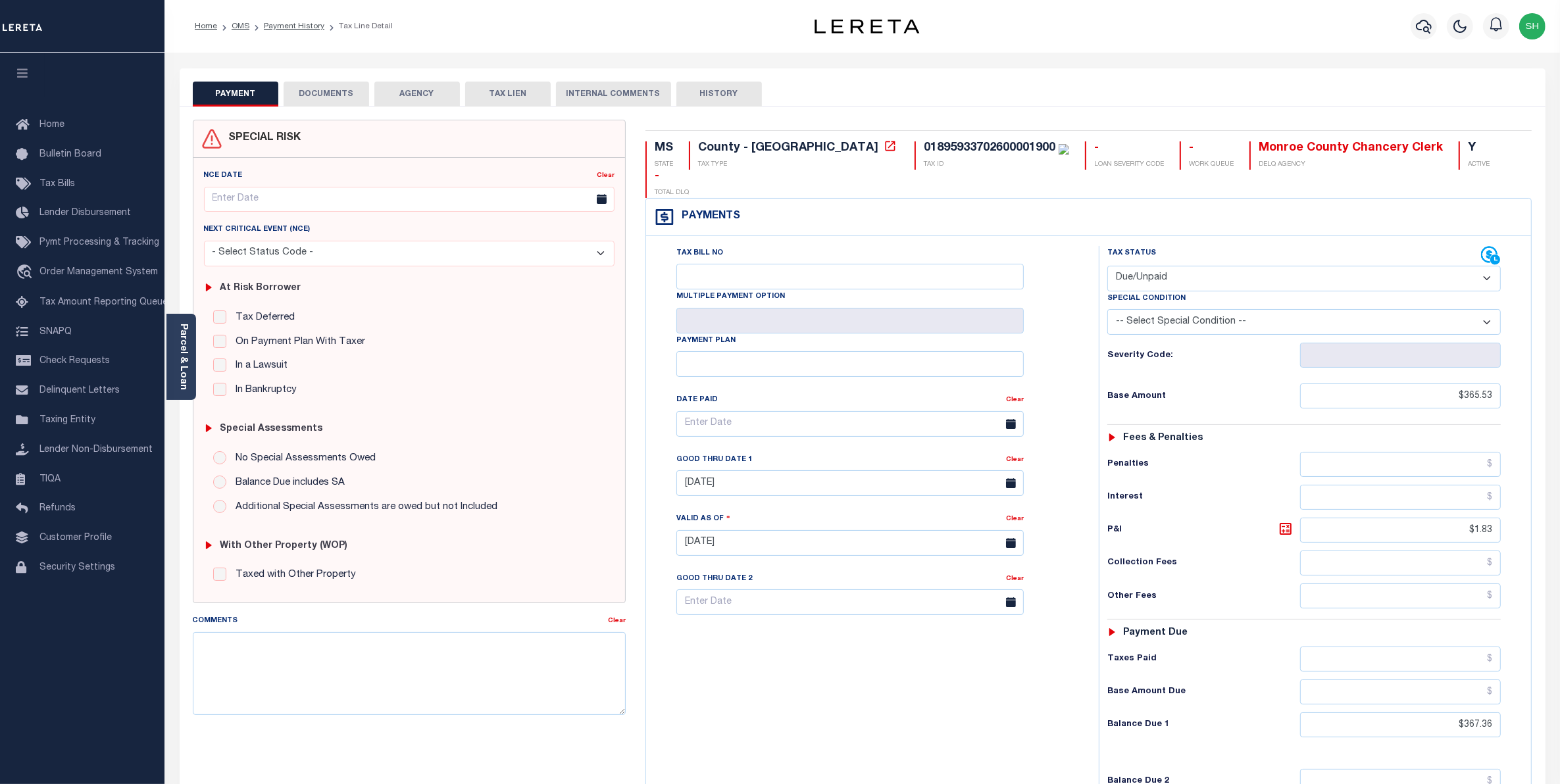
click at [1489, 266] on select "- Select Status Code - Open Due/Unpaid Paid Incomplete No Tax Due Internal Refu…" at bounding box center [1304, 278] width 394 height 26
select select "PYD"
click at [1107, 266] on select "- Select Status Code - Open Due/Unpaid Paid Incomplete No Tax Due Internal Refu…" at bounding box center [1304, 278] width 394 height 26
type input "[DATE]"
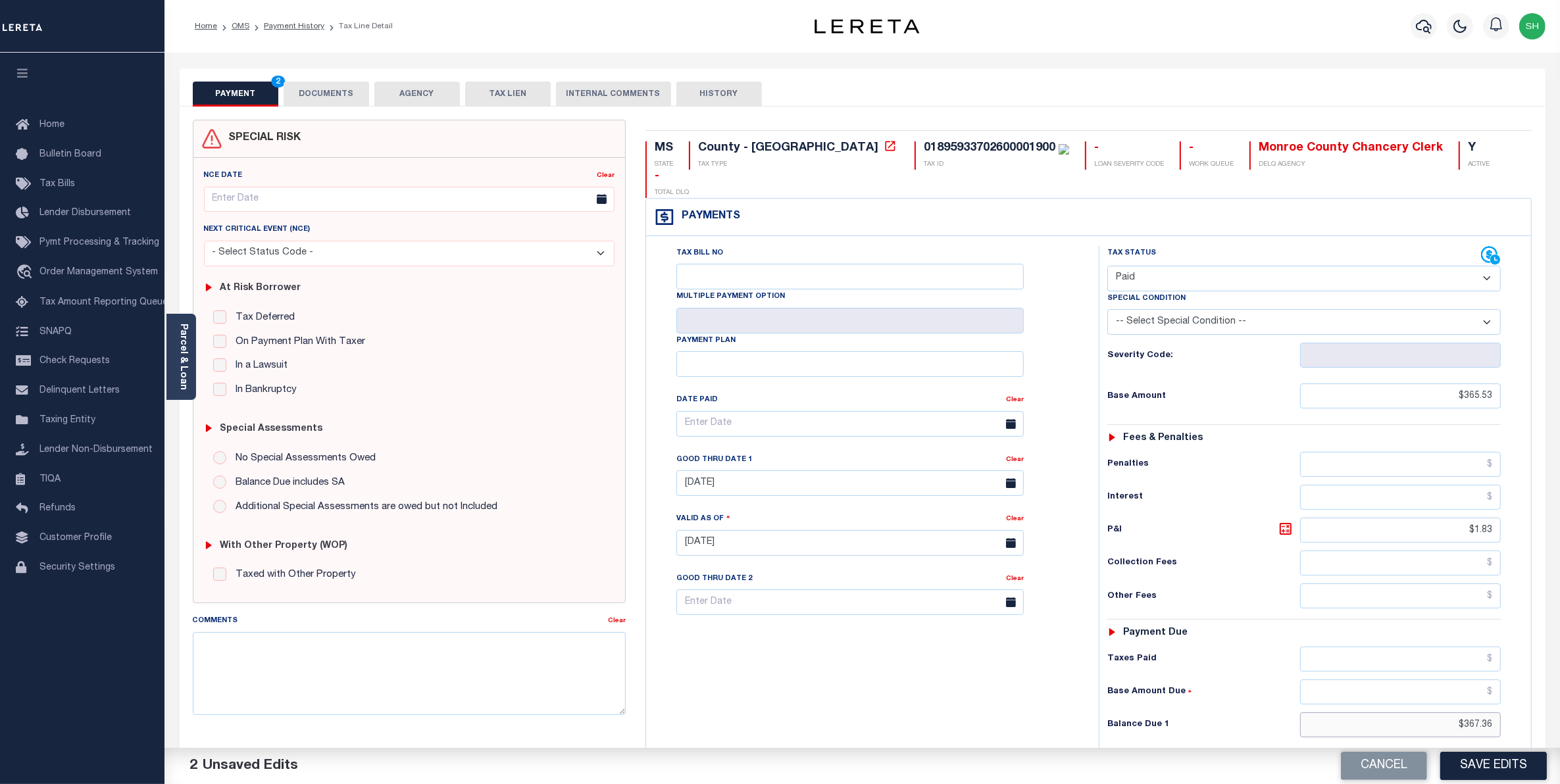
drag, startPoint x: 1412, startPoint y: 702, endPoint x: 1571, endPoint y: 649, distance: 167.6
click at [1559, 670] on html "Home OMS Payment History Tax Line Detail" at bounding box center [780, 496] width 1560 height 993
type input "$0.00"
click at [1472, 758] on button "Save Edits" at bounding box center [1493, 766] width 107 height 28
checkbox input "false"
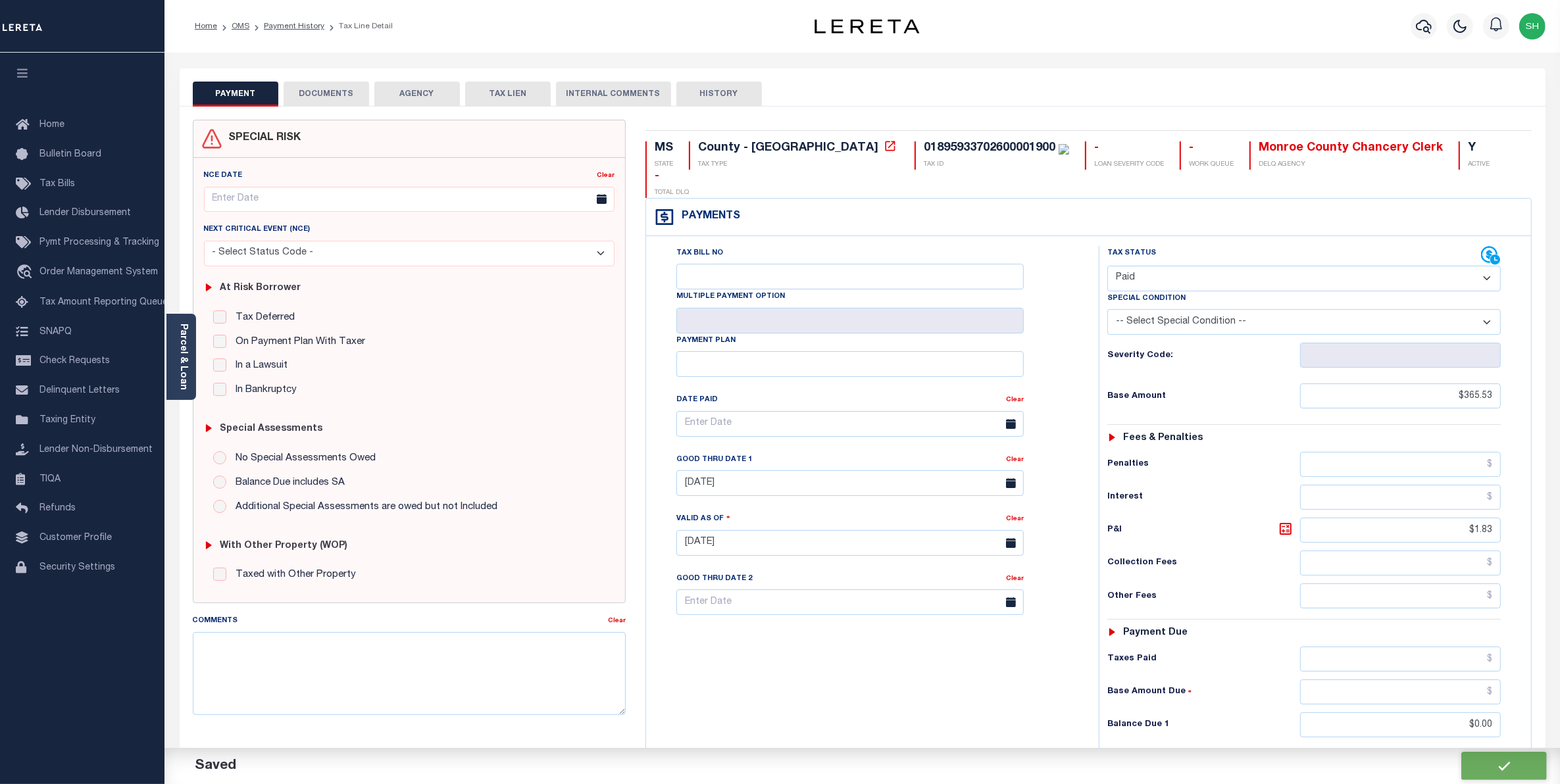
checkbox input "false"
type input "$365.53"
type input "$1.83"
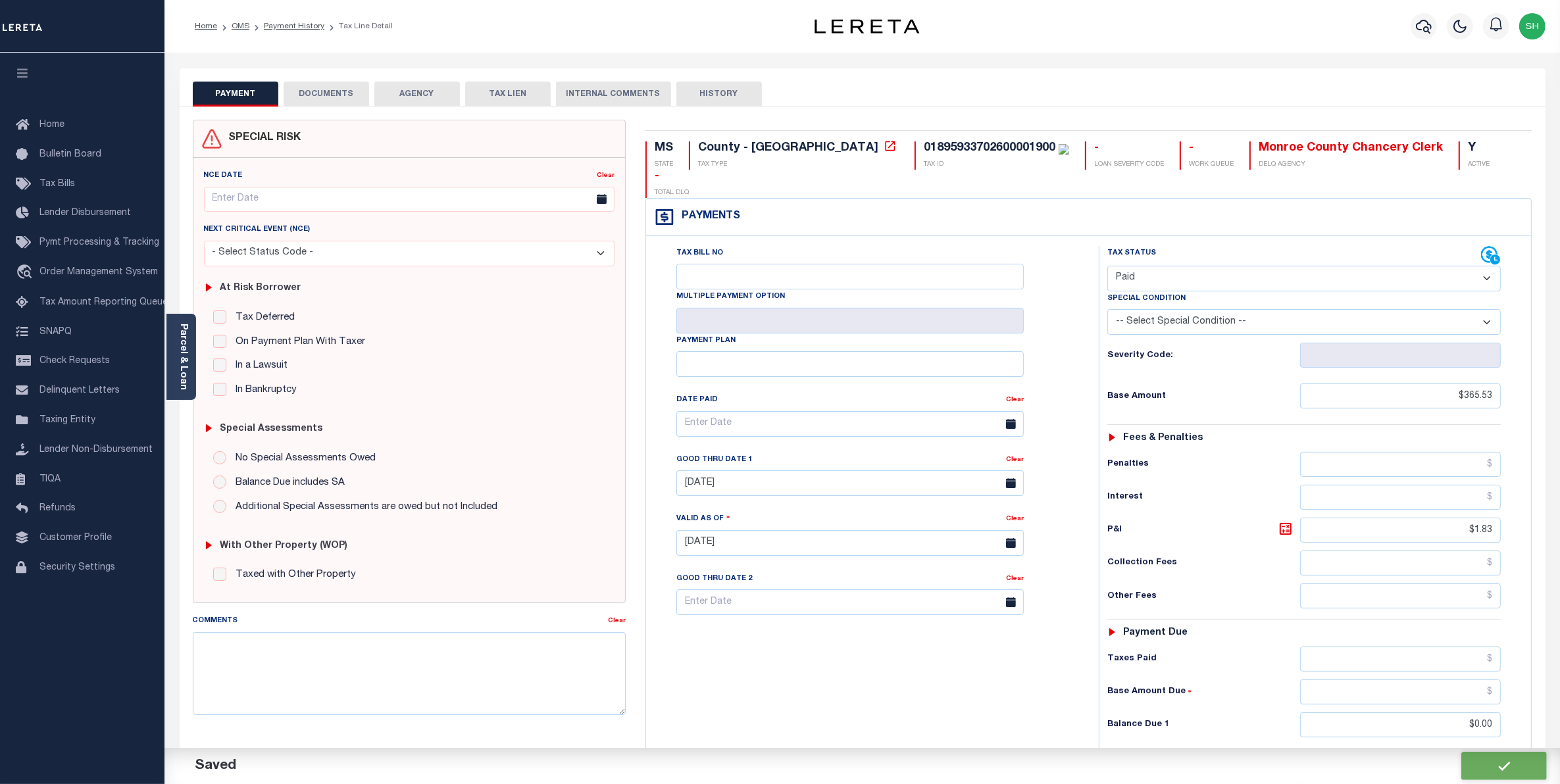
type input "$0"
